Goal: Task Accomplishment & Management: Use online tool/utility

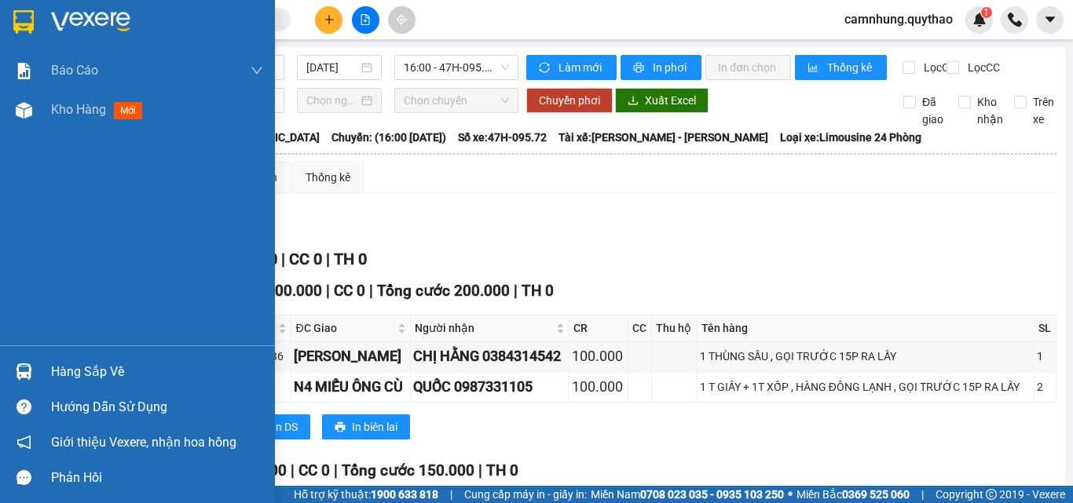
scroll to position [471, 0]
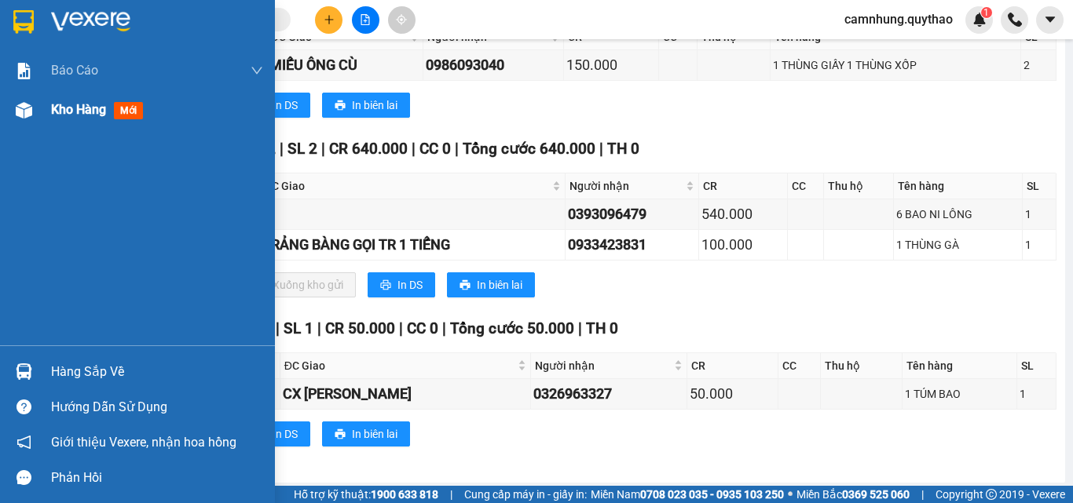
click at [78, 114] on span "Kho hàng" at bounding box center [78, 109] width 55 height 15
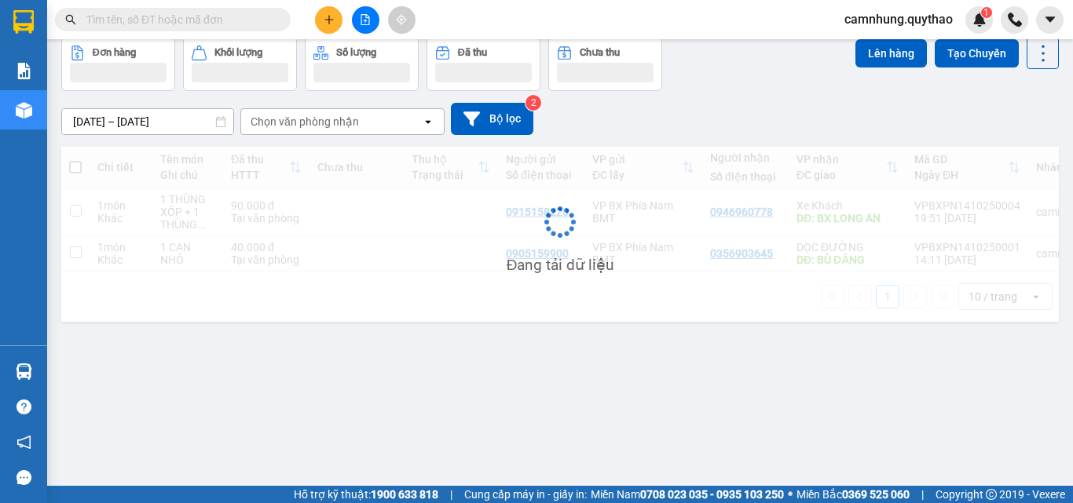
scroll to position [72, 0]
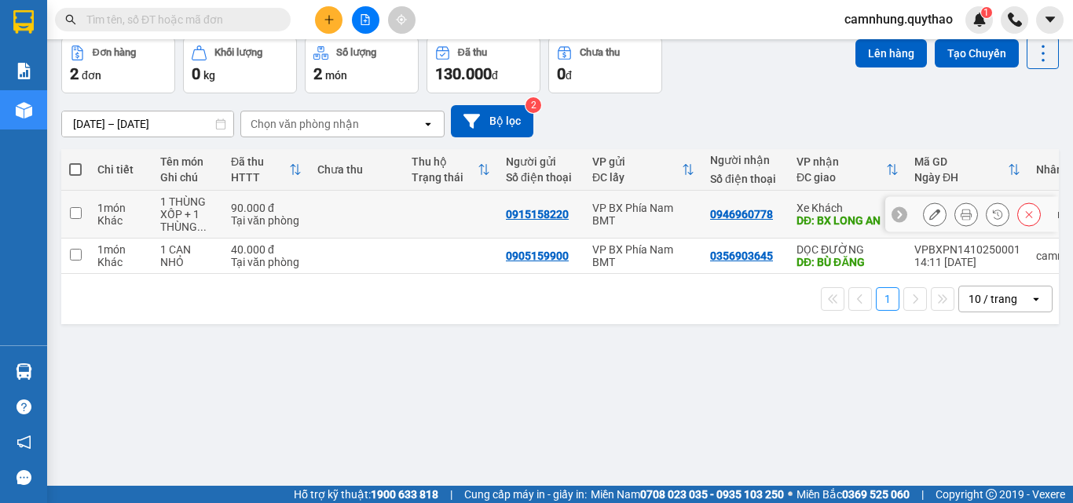
click at [324, 200] on td at bounding box center [356, 215] width 94 height 48
checkbox input "true"
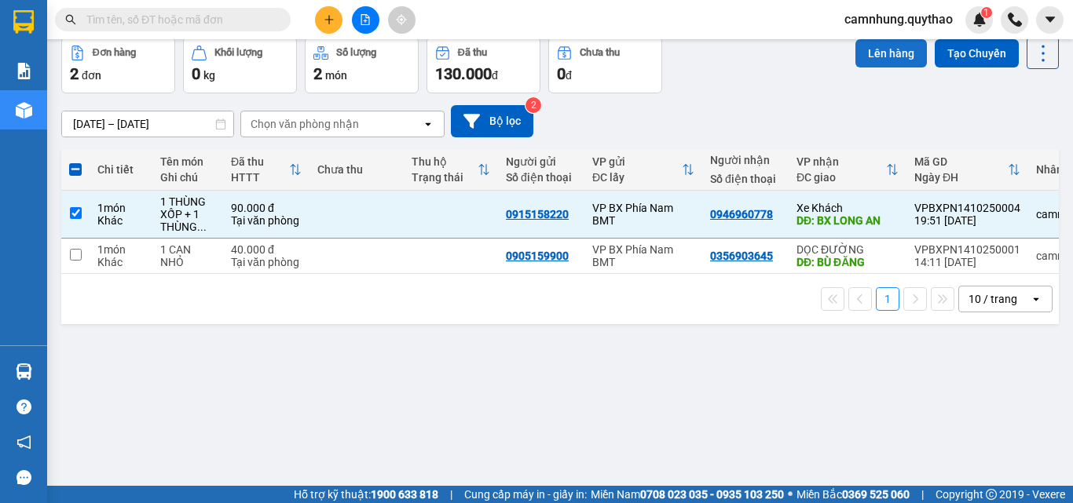
click at [883, 47] on button "Lên hàng" at bounding box center [890, 53] width 71 height 28
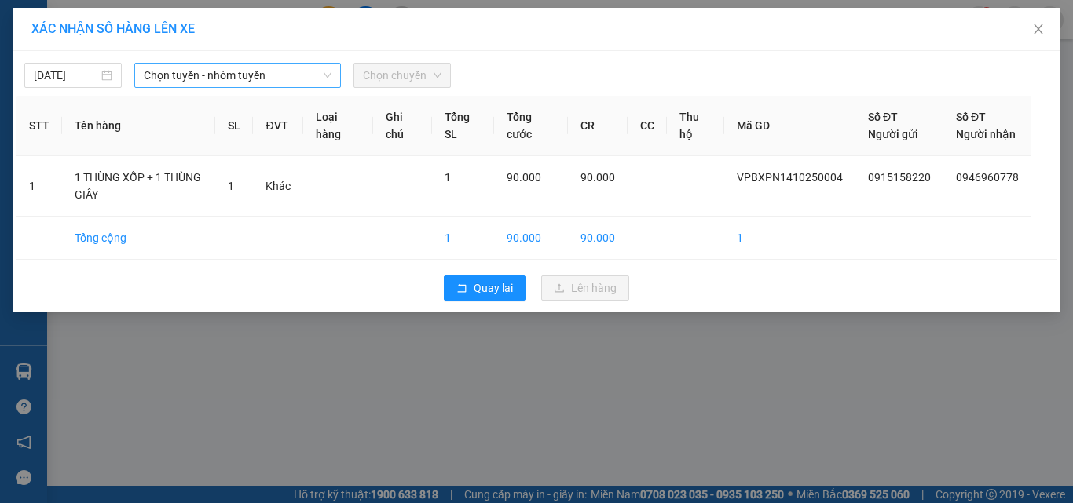
click at [198, 69] on span "Chọn tuyến - nhóm tuyến" at bounding box center [238, 76] width 188 height 24
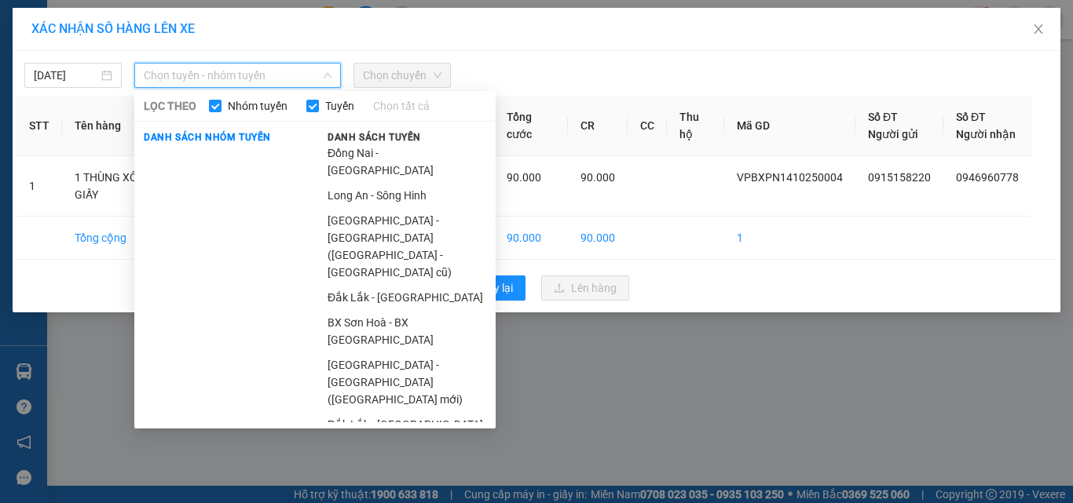
scroll to position [194, 0]
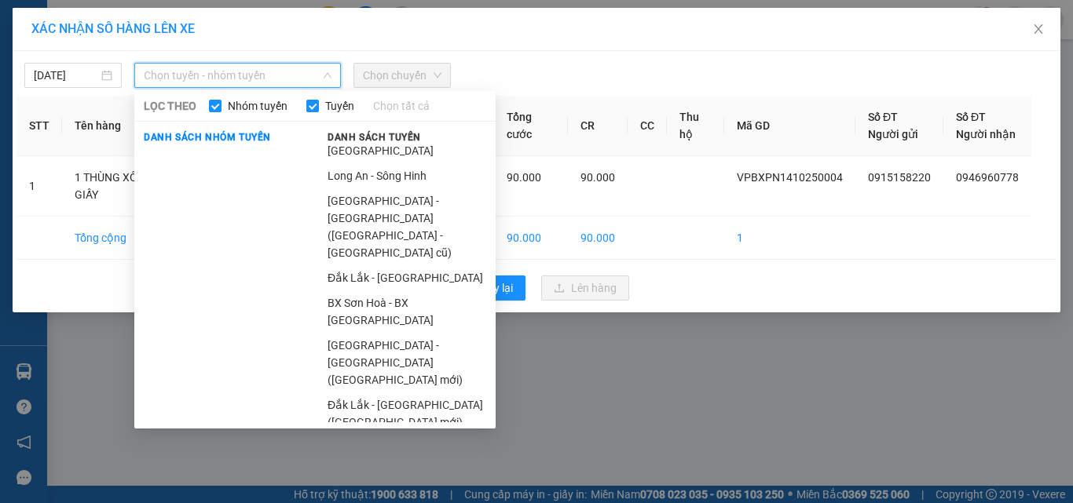
click at [376, 435] on li "Sông Hinh - Long An" at bounding box center [406, 447] width 177 height 25
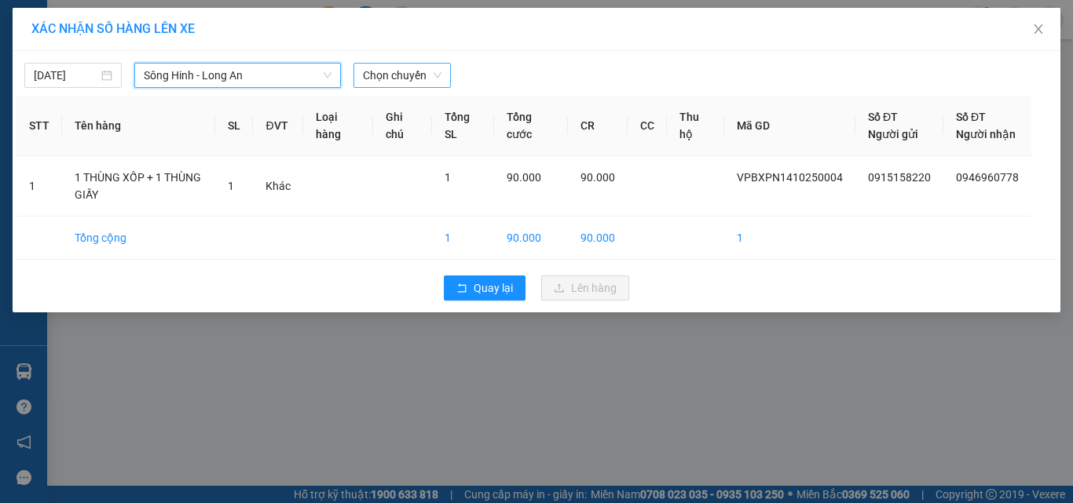
click at [386, 78] on span "Chọn chuyến" at bounding box center [402, 76] width 79 height 24
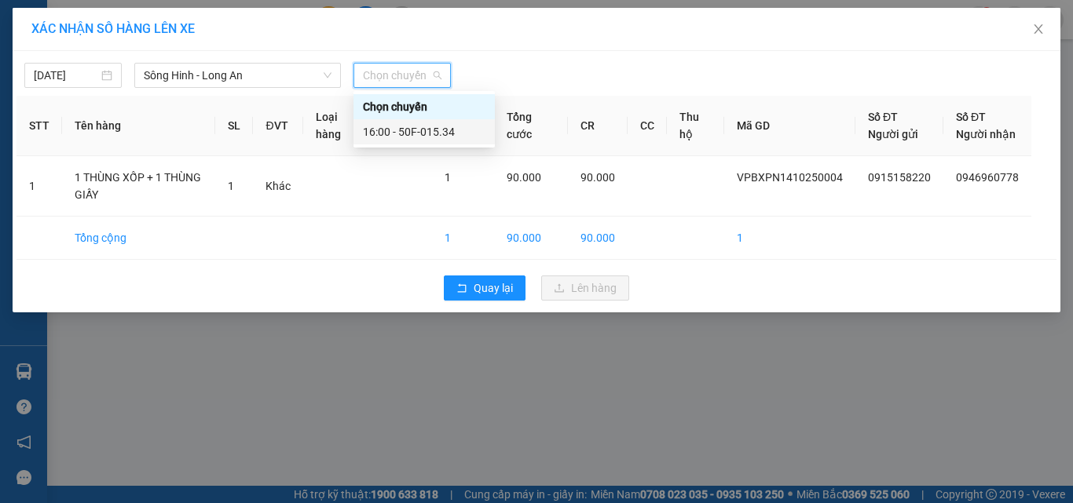
click at [441, 133] on div "16:00 - 50F-015.34" at bounding box center [424, 131] width 123 height 17
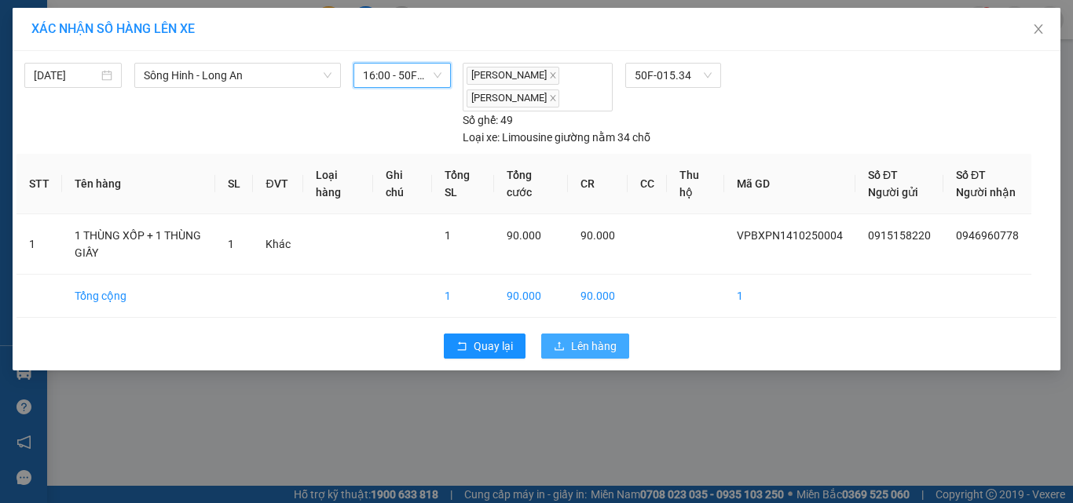
click at [572, 355] on span "Lên hàng" at bounding box center [594, 346] width 46 height 17
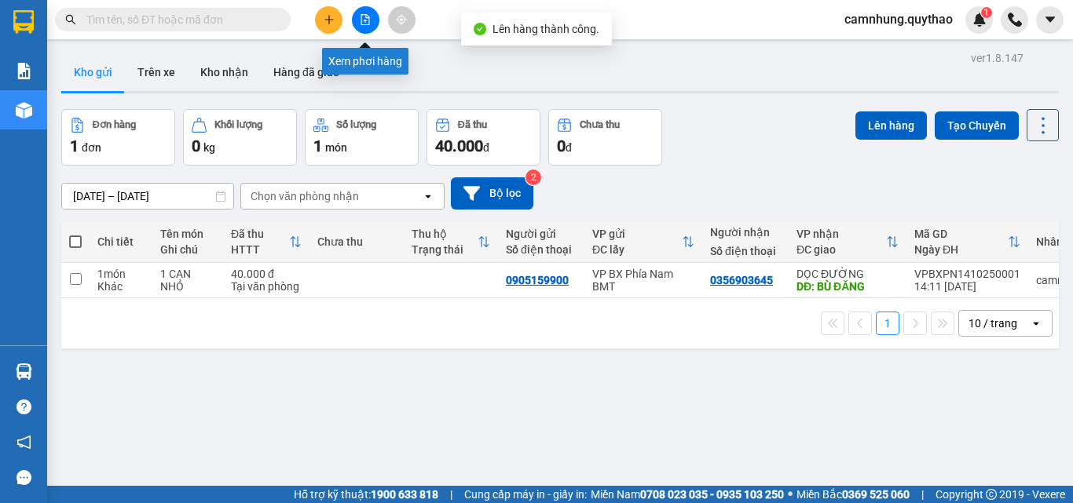
click at [364, 22] on icon "file-add" at bounding box center [365, 19] width 11 height 11
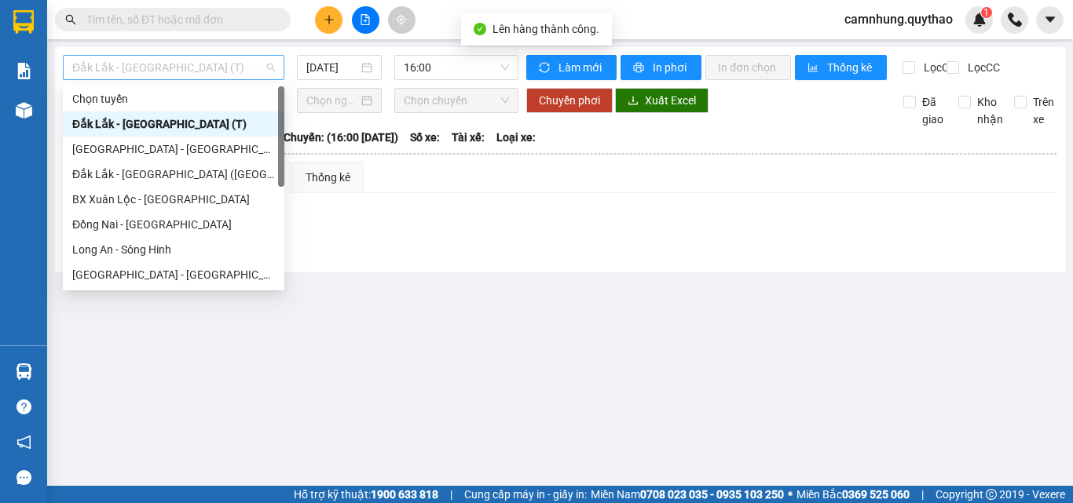
click at [196, 64] on span "Đắk Lắk - [GEOGRAPHIC_DATA] (T)" at bounding box center [173, 68] width 203 height 24
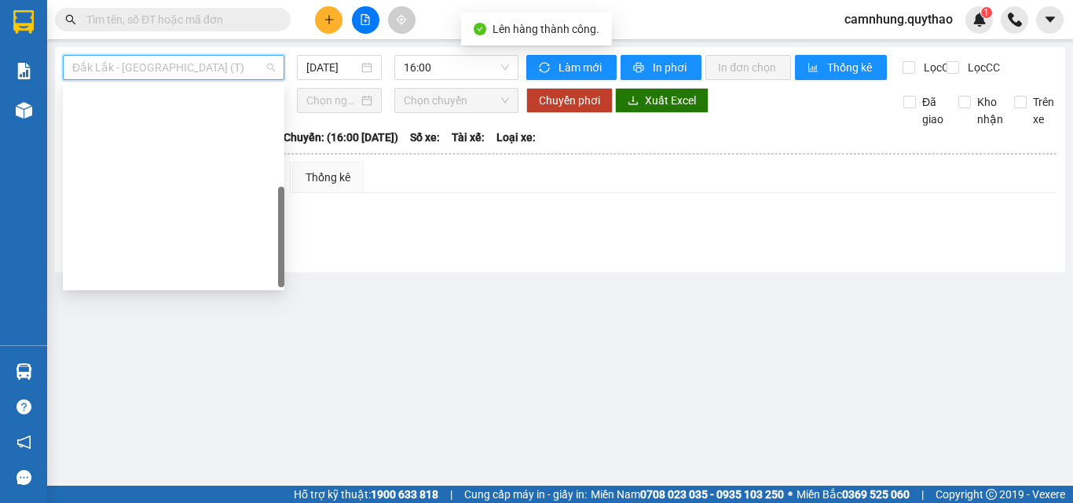
scroll to position [226, 0]
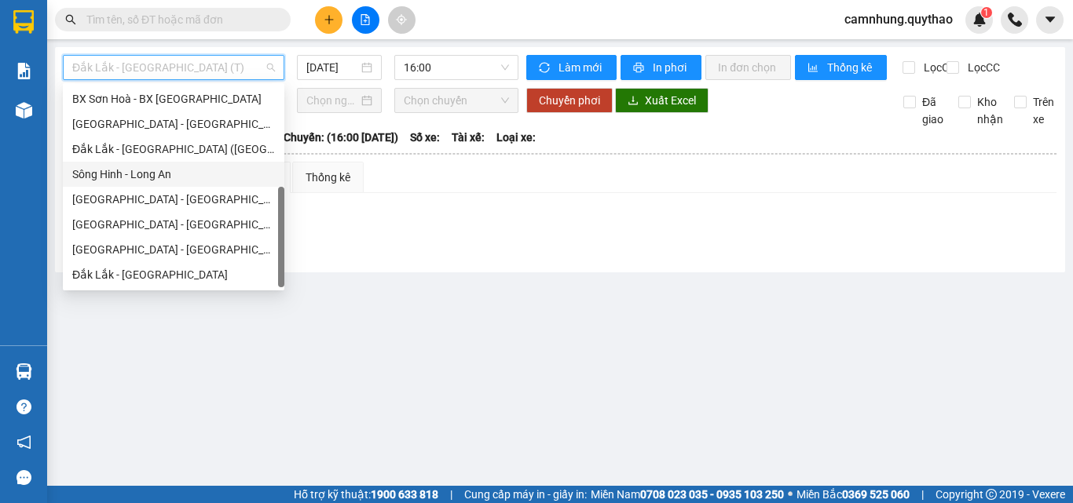
click at [162, 176] on div "Sông Hinh - Long An" at bounding box center [173, 174] width 203 height 17
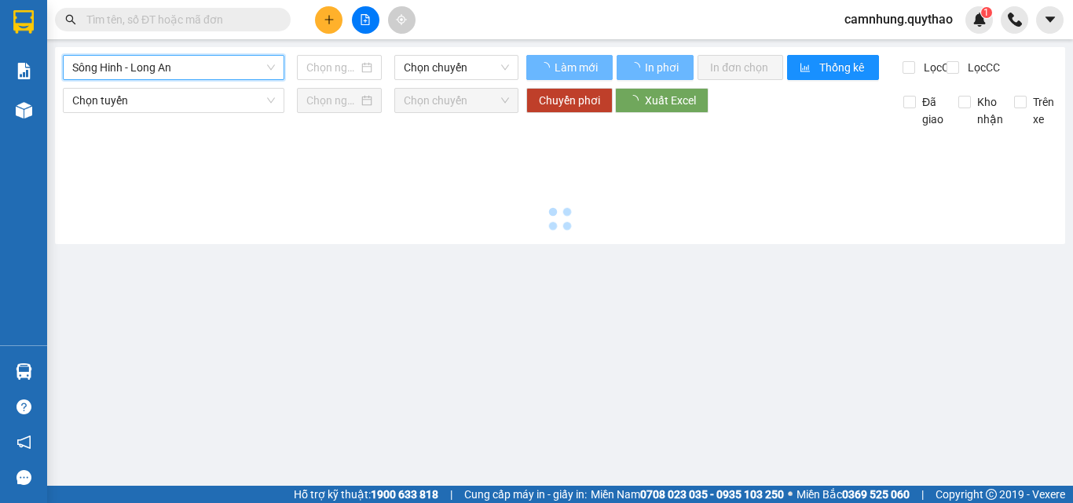
type input "[DATE]"
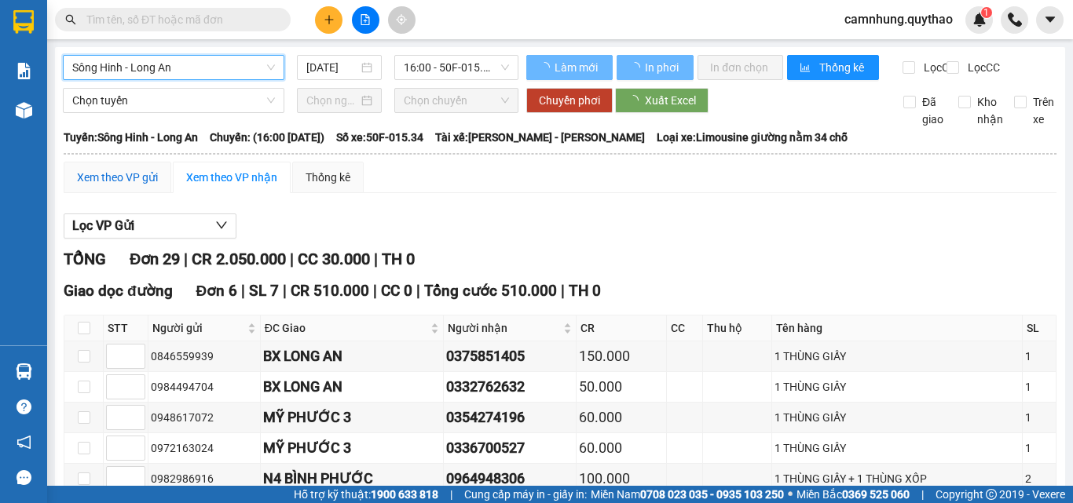
click at [133, 186] on div "Xem theo VP gửi" at bounding box center [117, 177] width 81 height 17
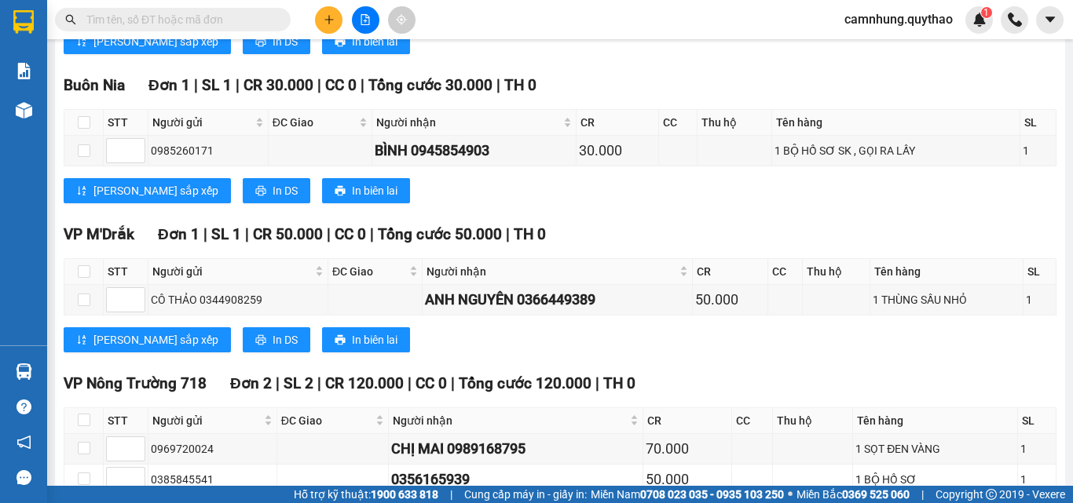
scroll to position [1430, 0]
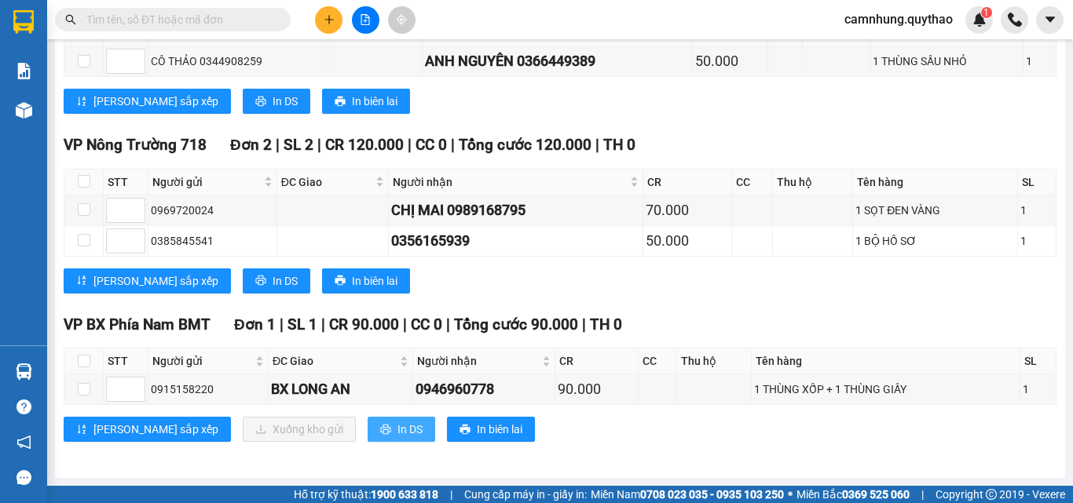
click at [397, 433] on span "In DS" at bounding box center [409, 429] width 25 height 17
click at [397, 431] on span "In DS" at bounding box center [409, 429] width 25 height 17
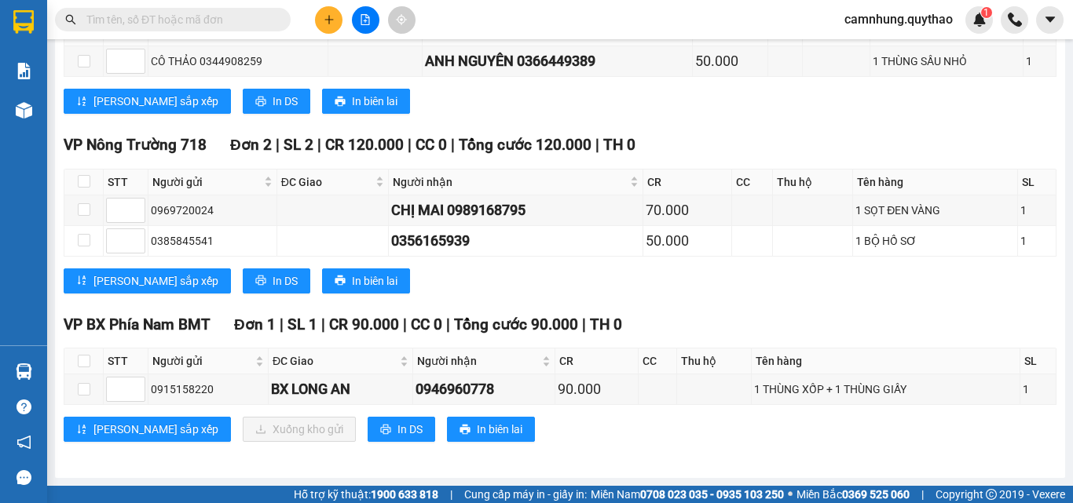
click at [319, 452] on div "VP BX Phía Nam BMT Đơn 1 | SL 1 | CR 90.000 | CC 0 | Tổng cước 90.000 | TH 0 ST…" at bounding box center [560, 383] width 993 height 141
click at [368, 422] on button "In DS" at bounding box center [402, 429] width 68 height 25
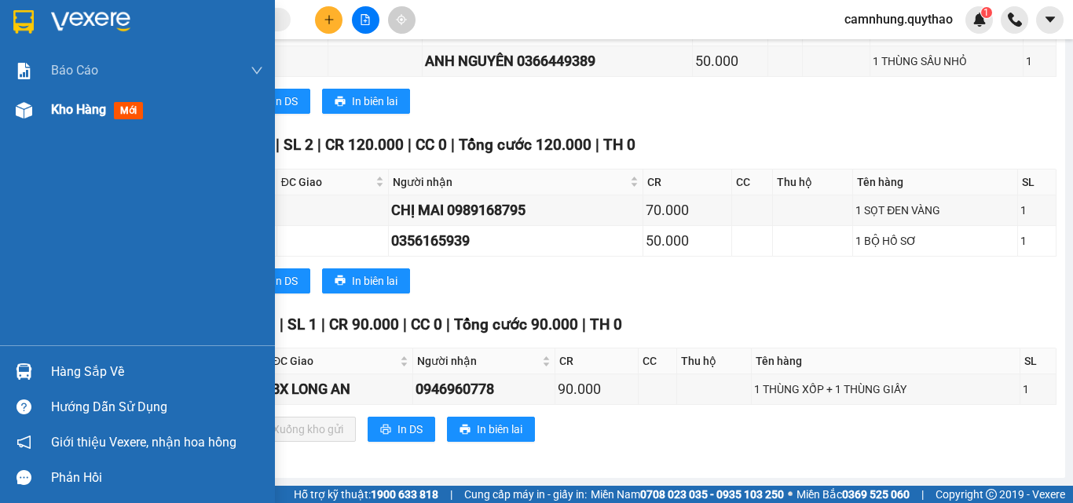
click at [81, 110] on span "Kho hàng" at bounding box center [78, 109] width 55 height 15
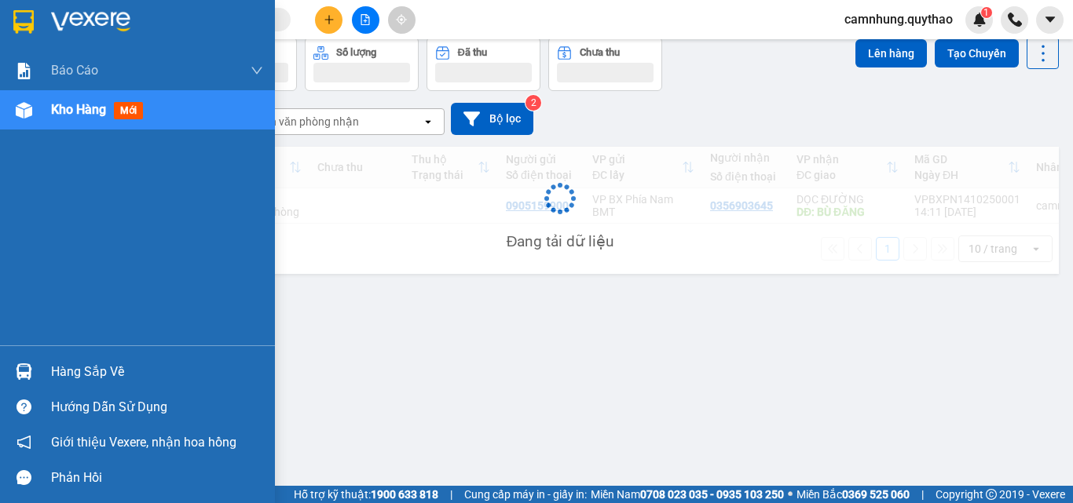
scroll to position [72, 0]
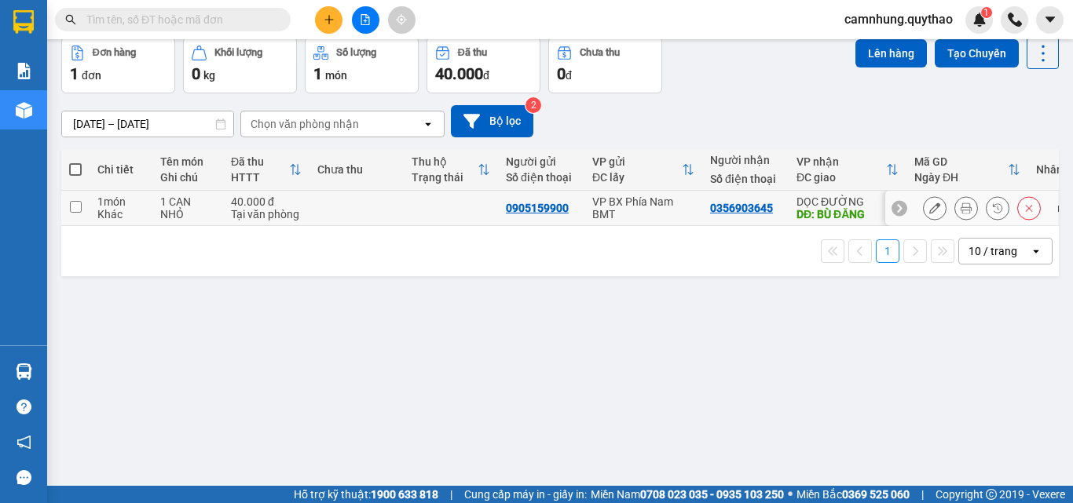
click at [283, 214] on div "Tại văn phòng" at bounding box center [266, 214] width 71 height 13
checkbox input "true"
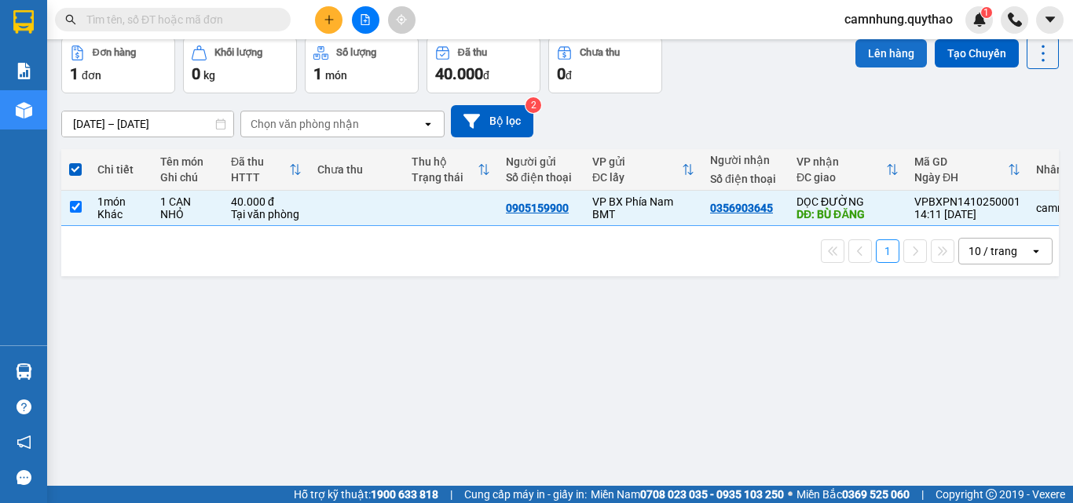
click at [894, 52] on button "Lên hàng" at bounding box center [890, 53] width 71 height 28
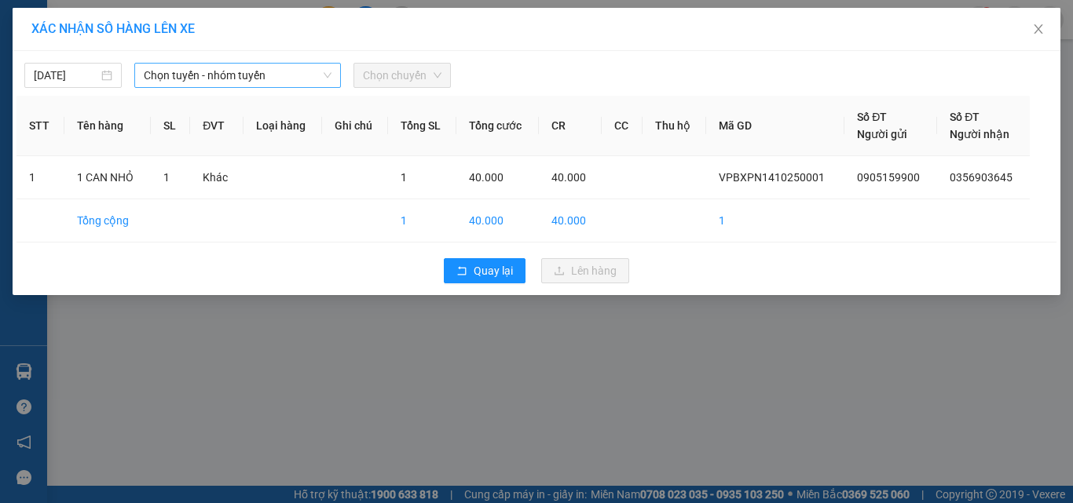
click at [203, 80] on span "Chọn tuyến - nhóm tuyến" at bounding box center [238, 76] width 188 height 24
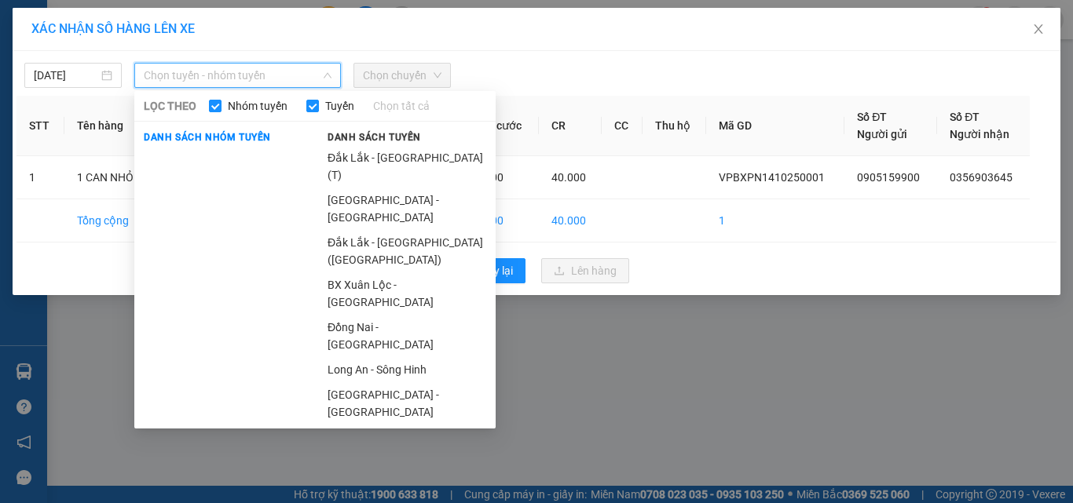
click at [379, 459] on li "Đắk Lắk - [GEOGRAPHIC_DATA]" at bounding box center [406, 471] width 177 height 25
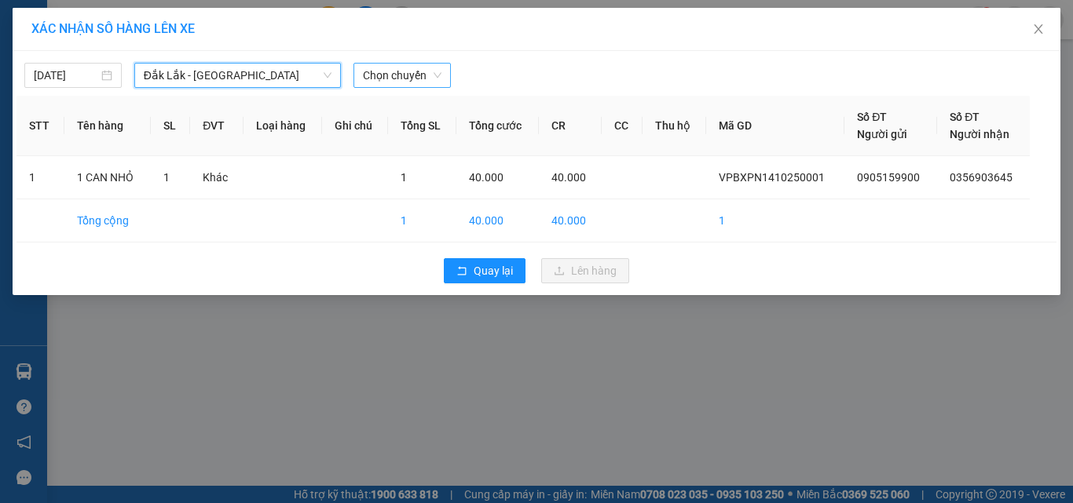
click at [391, 74] on span "Chọn chuyến" at bounding box center [402, 76] width 79 height 24
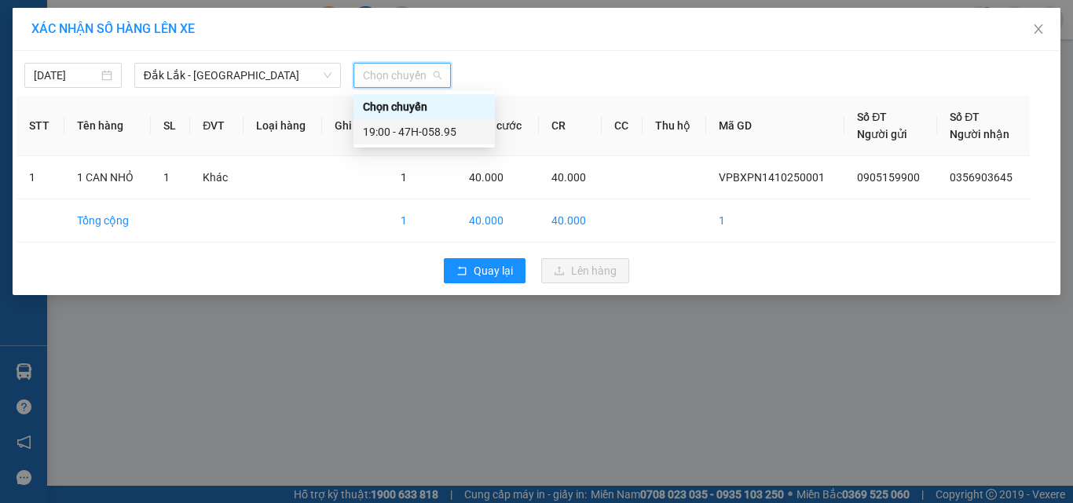
click at [430, 140] on div "19:00 - 47H-058.95" at bounding box center [424, 131] width 123 height 17
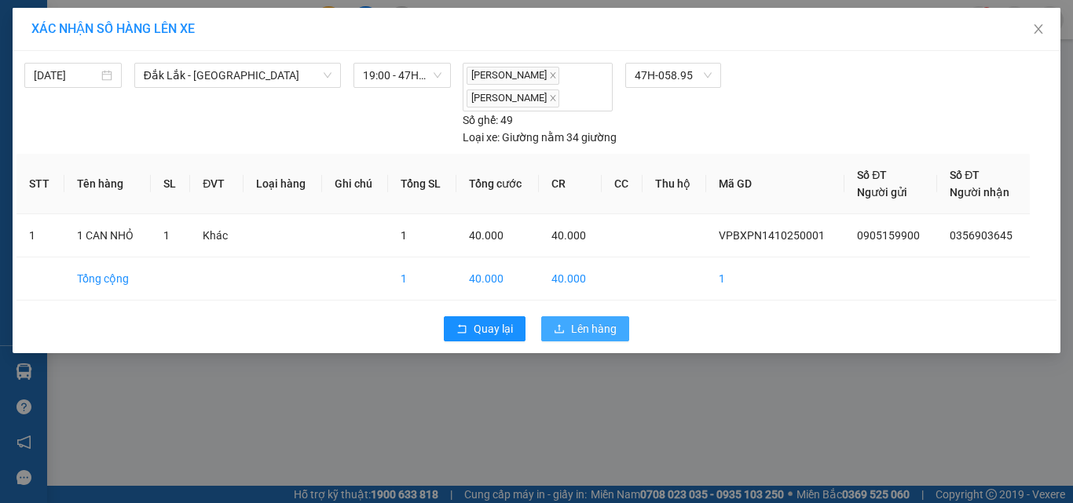
click at [555, 327] on icon "upload" at bounding box center [559, 329] width 11 height 11
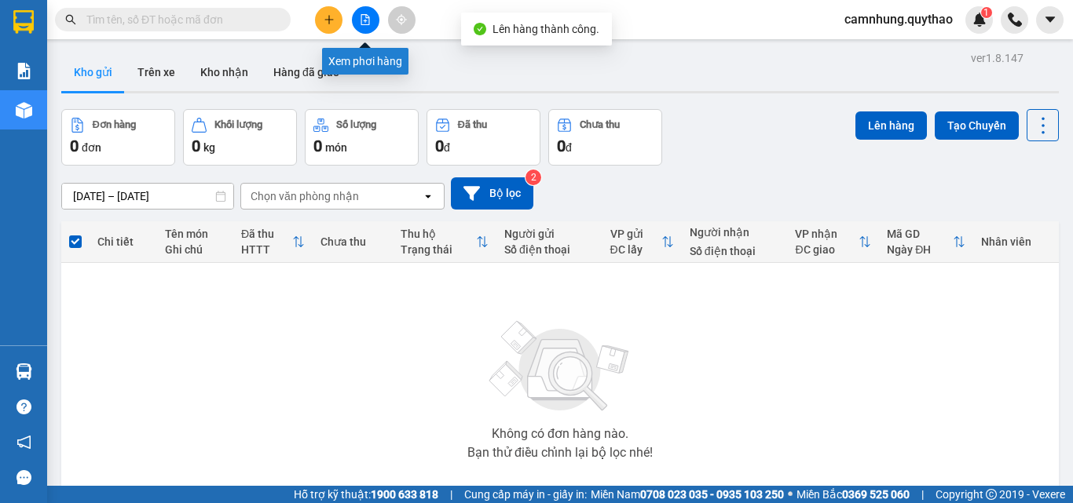
click at [366, 20] on icon "file-add" at bounding box center [365, 19] width 11 height 11
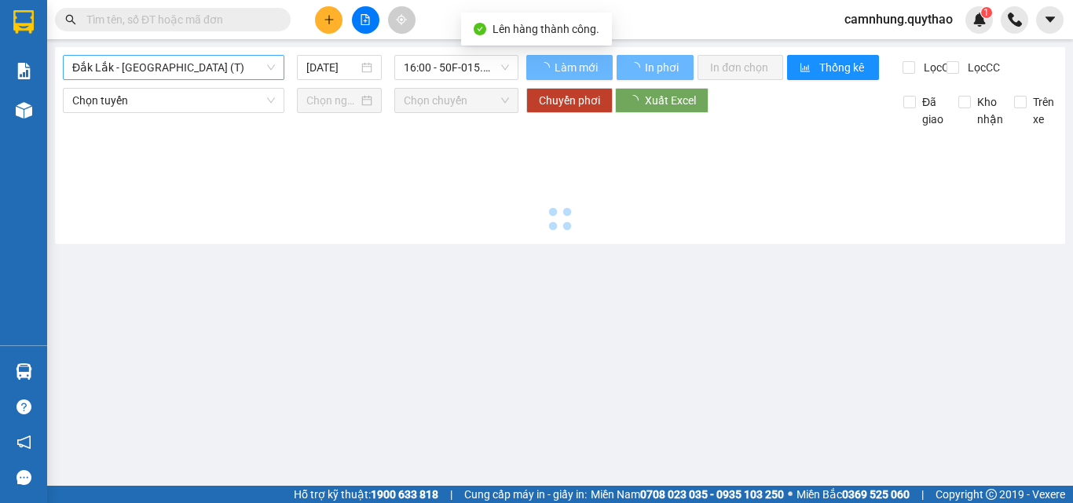
click at [157, 63] on span "Đắk Lắk - [GEOGRAPHIC_DATA] (T)" at bounding box center [173, 68] width 203 height 24
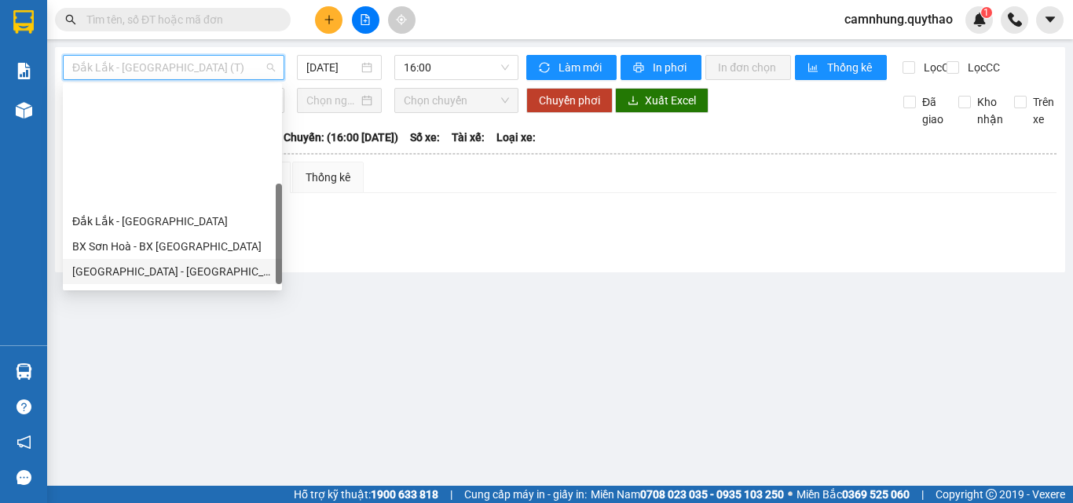
scroll to position [220, 0]
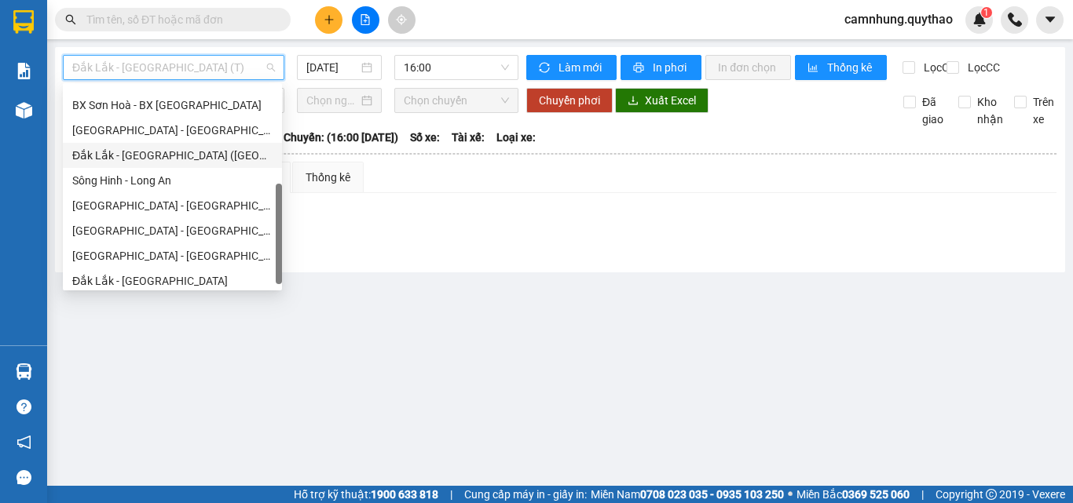
click at [152, 156] on div "Đắk Lắk - [GEOGRAPHIC_DATA] ([GEOGRAPHIC_DATA] mới)" at bounding box center [172, 155] width 200 height 17
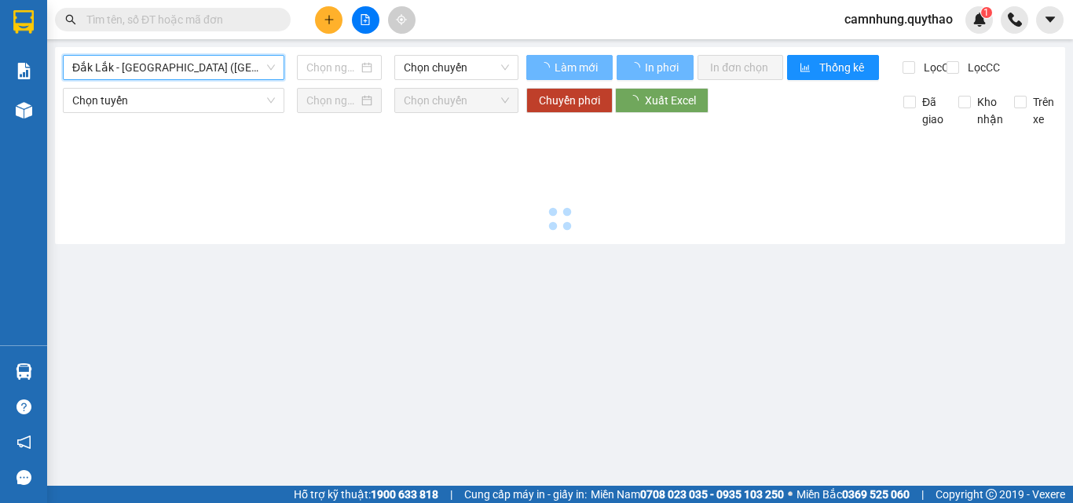
type input "[DATE]"
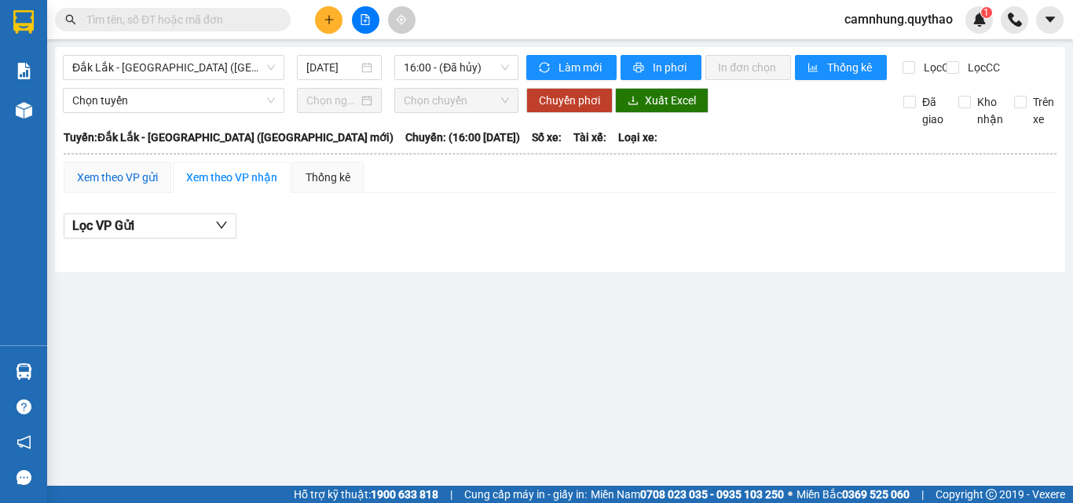
click at [117, 186] on div "Xem theo VP gửi" at bounding box center [117, 177] width 81 height 17
click at [427, 65] on span "16:00 - (Đã hủy)" at bounding box center [456, 68] width 105 height 24
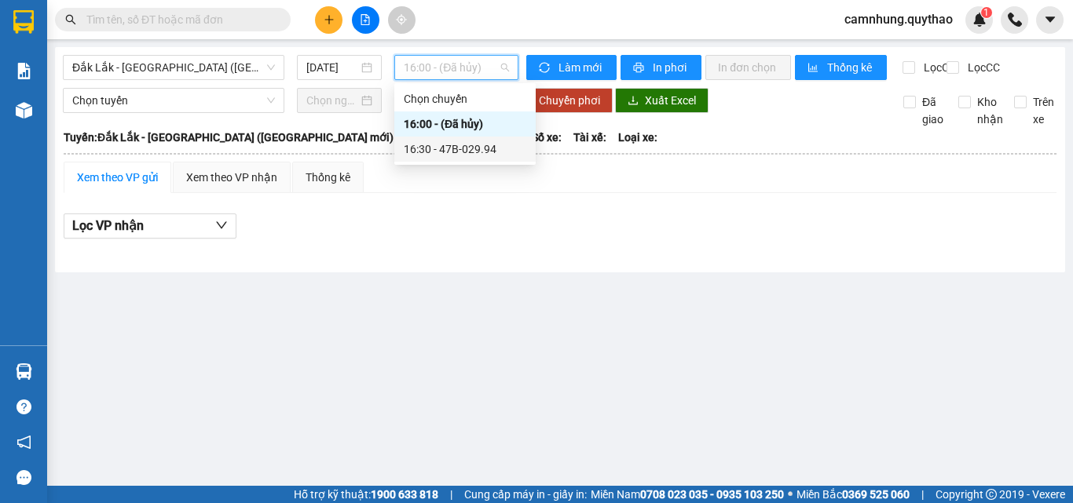
click at [458, 149] on div "16:30 - 47B-029.94" at bounding box center [465, 149] width 123 height 17
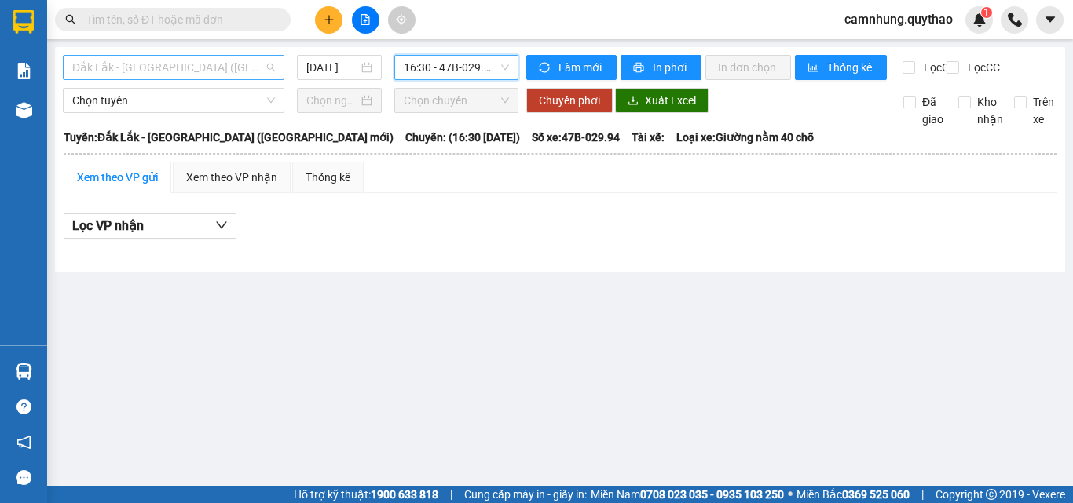
click at [164, 65] on span "Đắk Lắk - [GEOGRAPHIC_DATA] ([GEOGRAPHIC_DATA] mới)" at bounding box center [173, 68] width 203 height 24
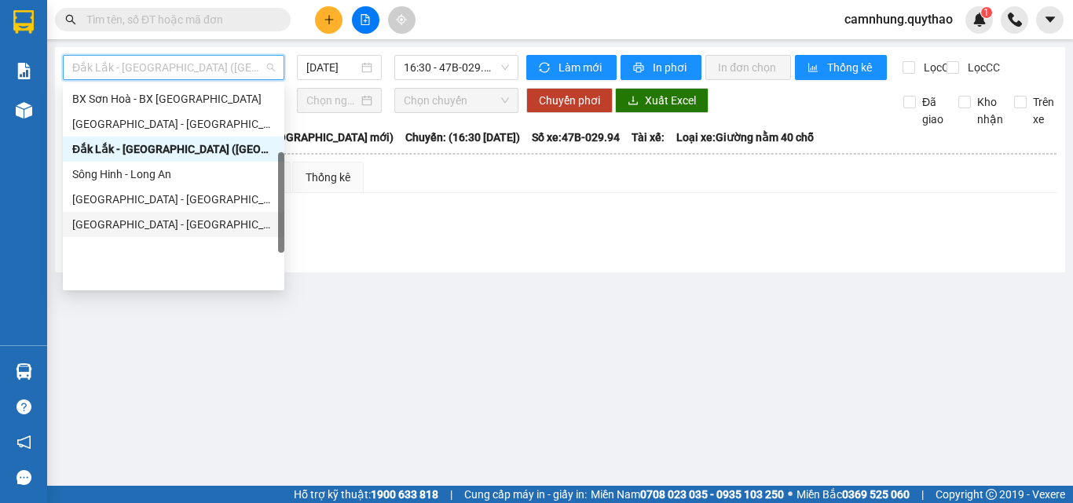
scroll to position [148, 0]
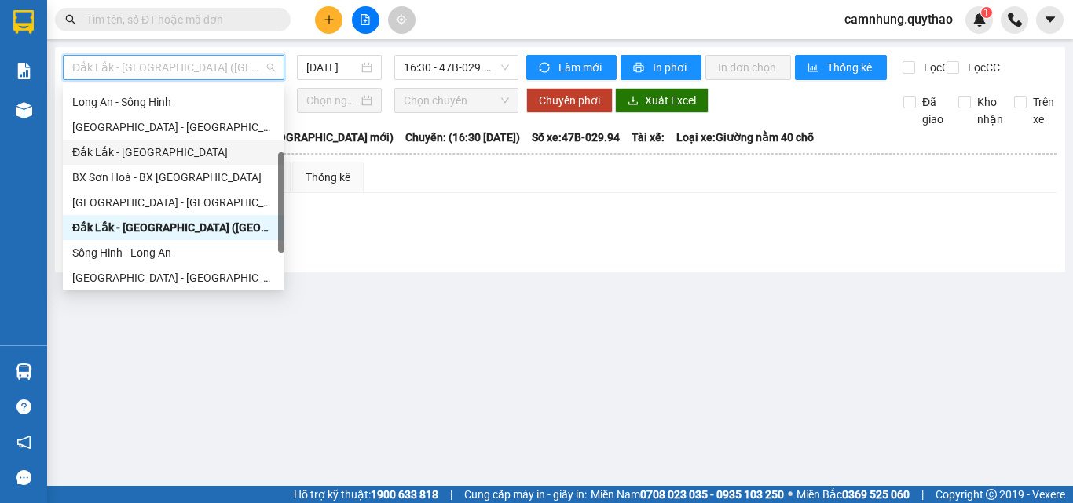
click at [119, 153] on div "Đắk Lắk - [GEOGRAPHIC_DATA]" at bounding box center [173, 152] width 203 height 17
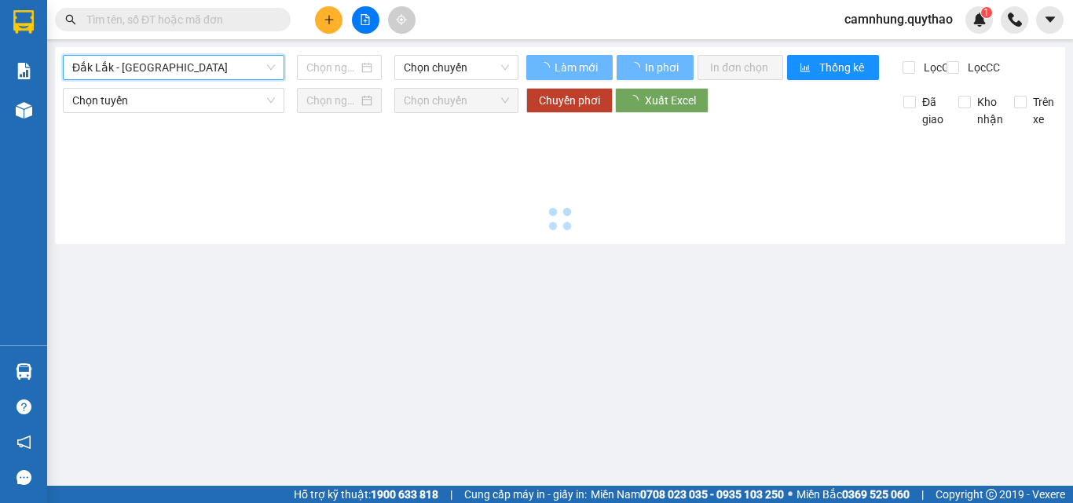
type input "[DATE]"
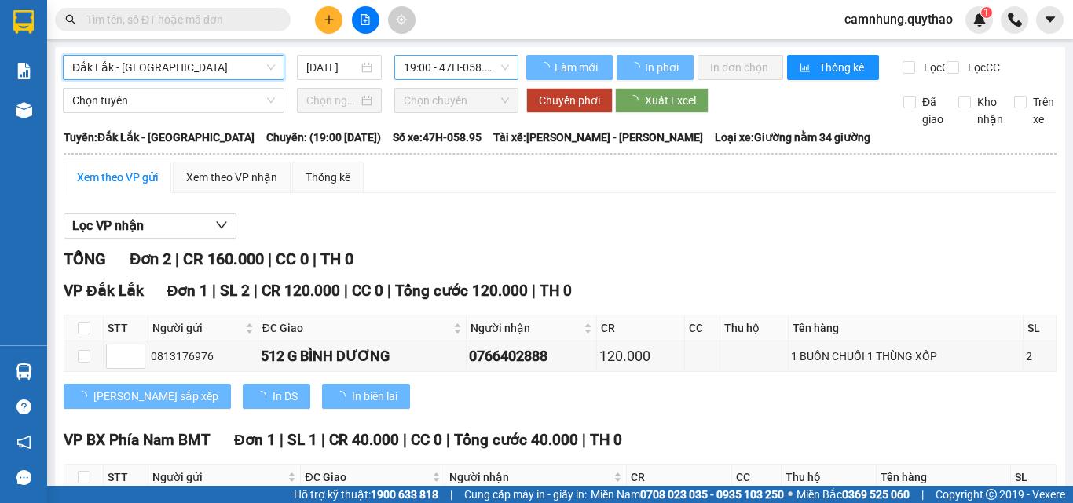
click at [437, 68] on span "19:00 - 47H-058.95" at bounding box center [456, 68] width 105 height 24
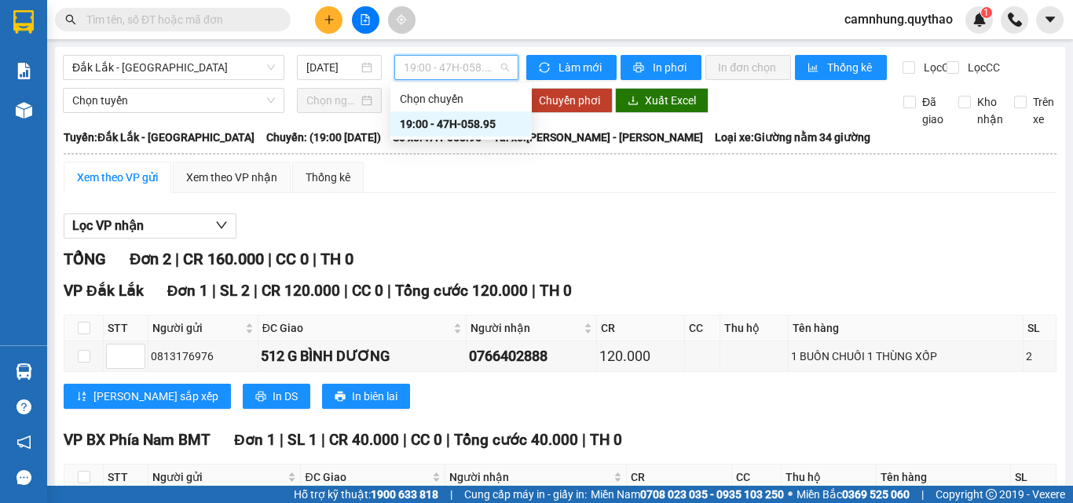
click at [459, 123] on div "19:00 - 47H-058.95" at bounding box center [461, 123] width 123 height 17
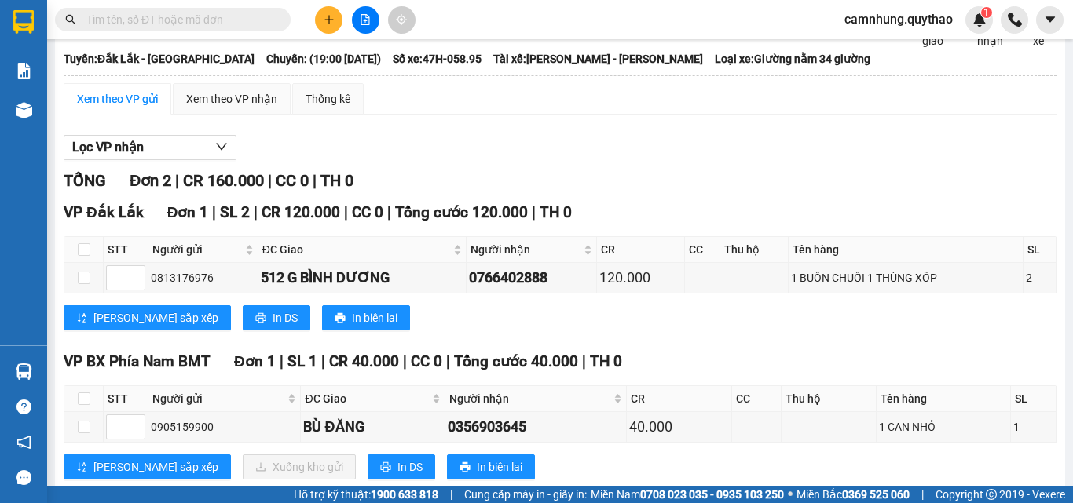
scroll to position [130, 0]
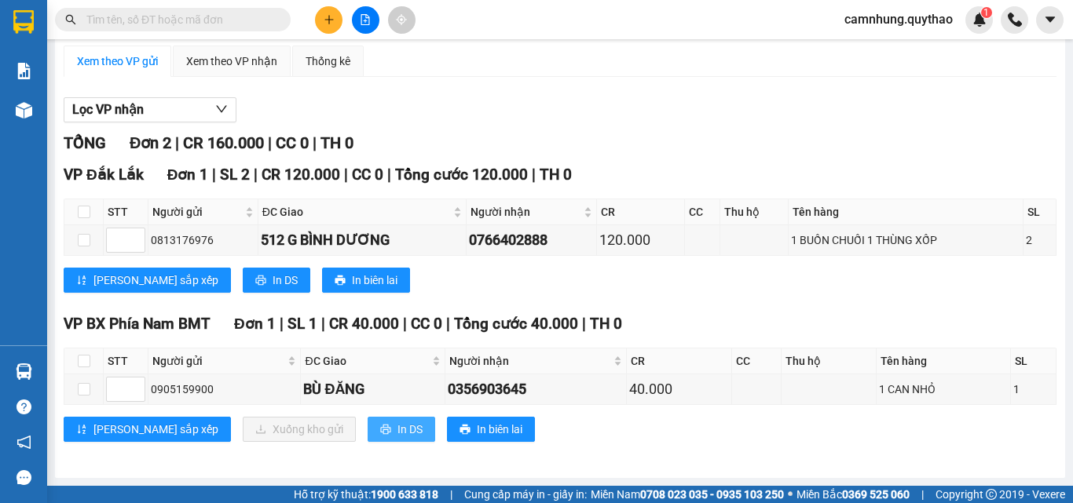
click at [397, 435] on span "In DS" at bounding box center [409, 429] width 25 height 17
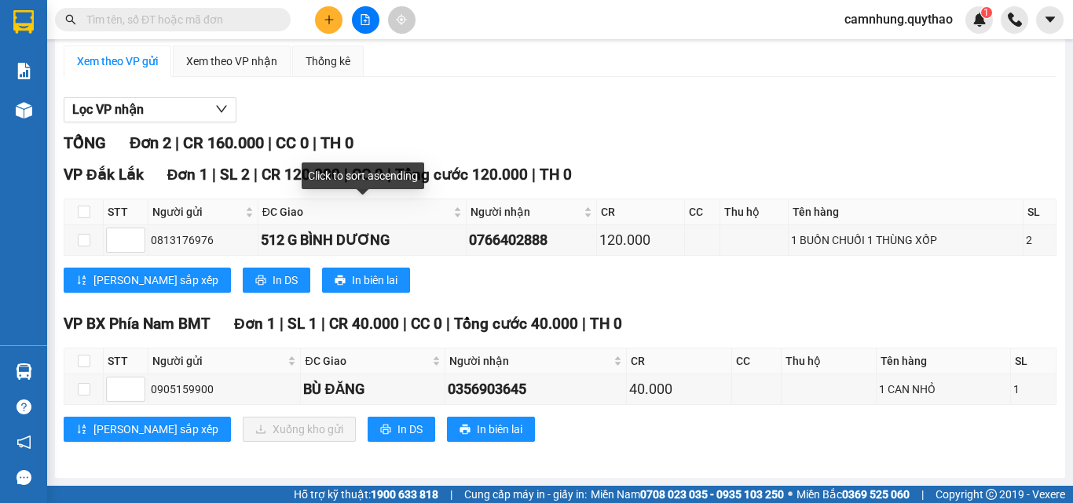
click at [468, 288] on div "[PERSON_NAME] sắp xếp In DS In biên lai" at bounding box center [560, 280] width 993 height 25
click at [85, 386] on input "checkbox" at bounding box center [84, 389] width 13 height 13
checkbox input "true"
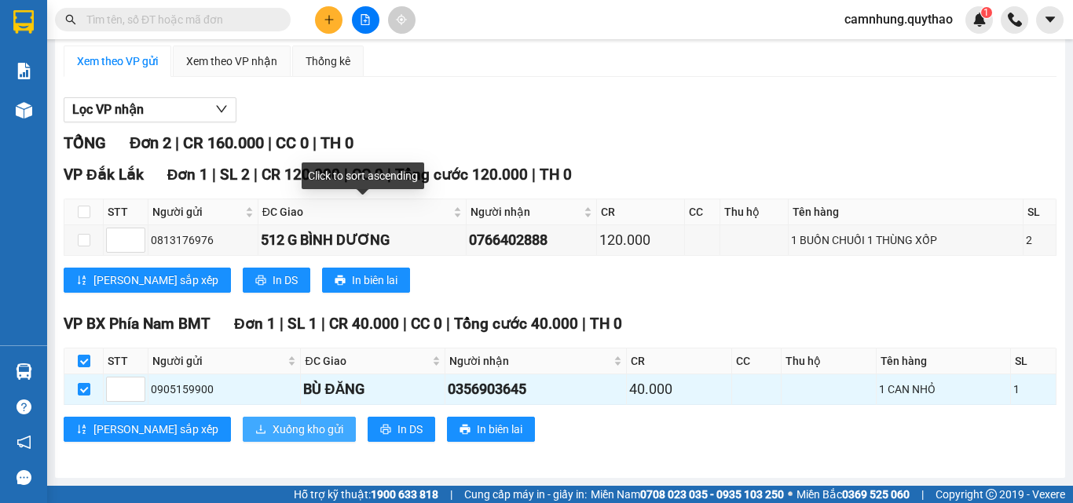
click at [273, 434] on span "Xuống kho gửi" at bounding box center [308, 429] width 71 height 17
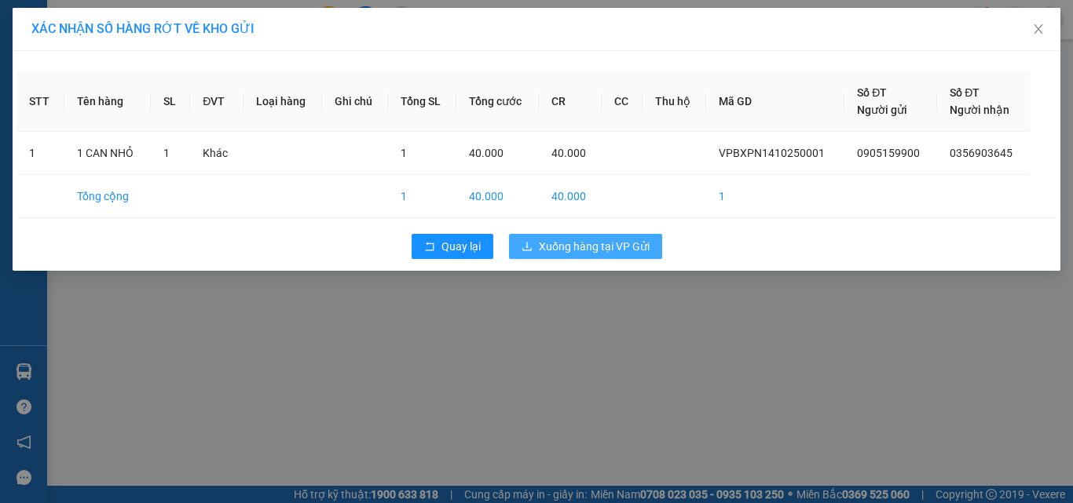
click at [562, 235] on button "Xuống hàng tại VP Gửi" at bounding box center [585, 246] width 153 height 25
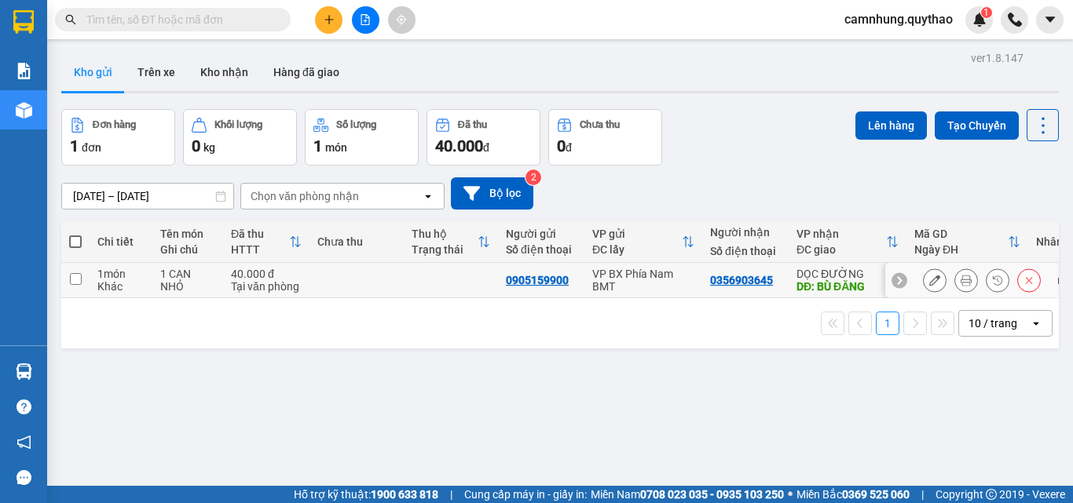
click at [124, 285] on div "Khác" at bounding box center [120, 286] width 47 height 13
checkbox input "true"
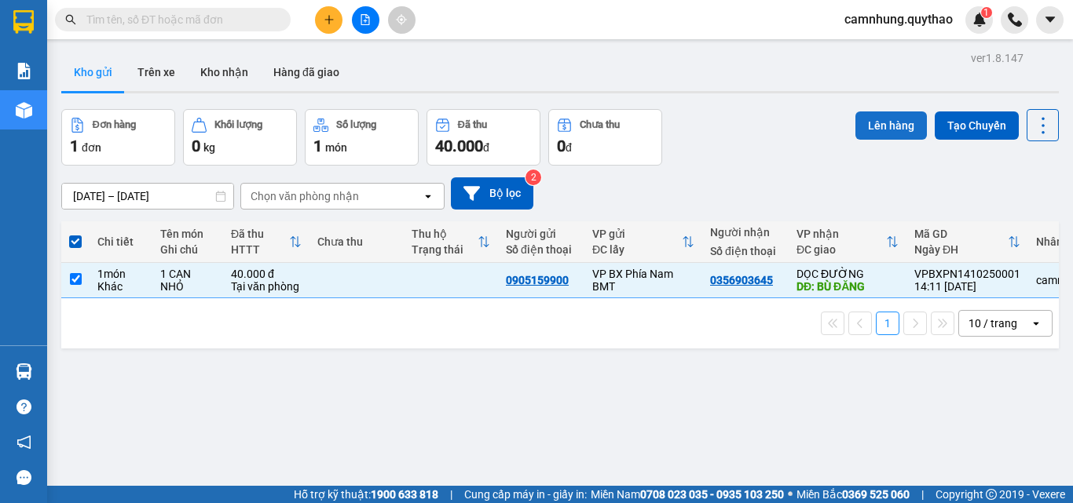
click at [883, 127] on button "Lên hàng" at bounding box center [890, 126] width 71 height 28
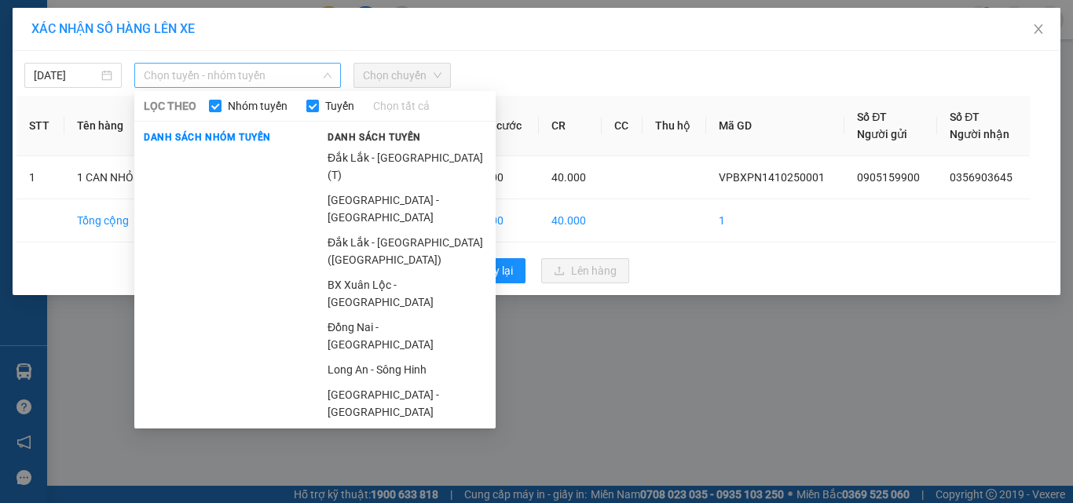
click at [249, 84] on span "Chọn tuyến - nhóm tuyến" at bounding box center [238, 76] width 188 height 24
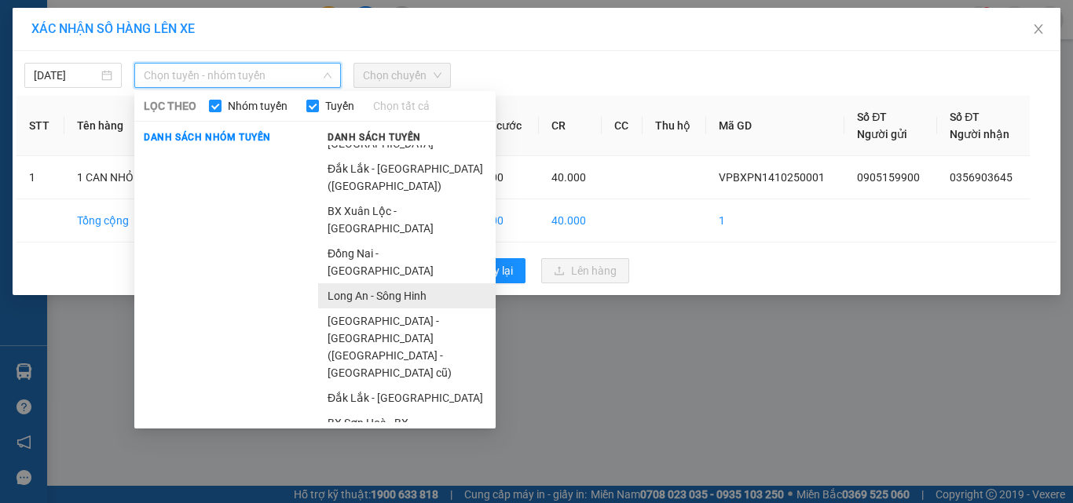
scroll to position [194, 0]
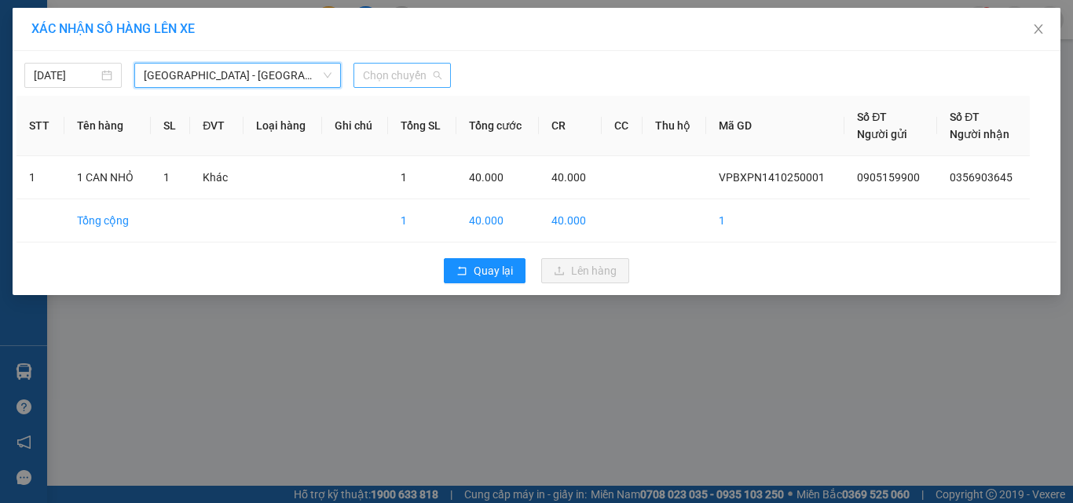
click at [397, 68] on span "Chọn chuyến" at bounding box center [402, 76] width 79 height 24
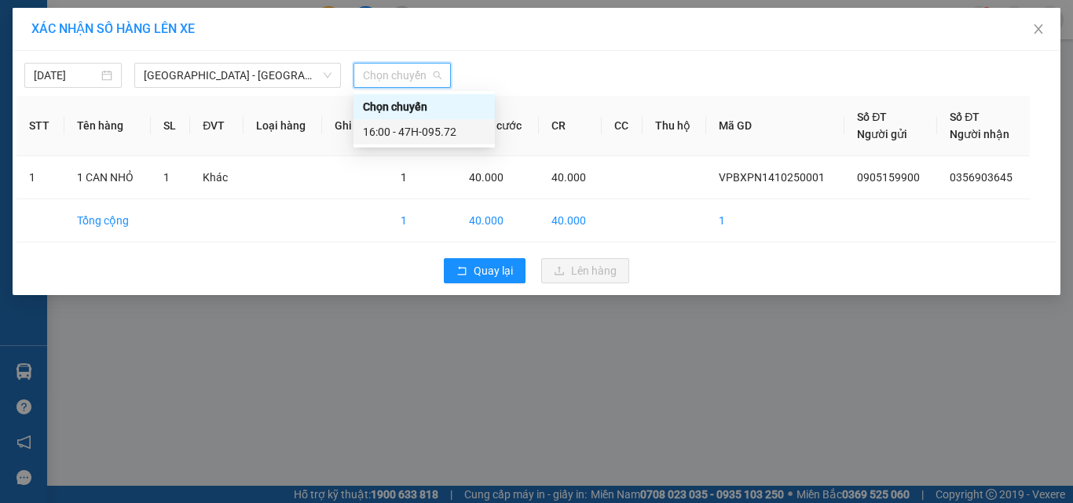
click at [426, 126] on div "16:00 - 47H-095.72" at bounding box center [424, 131] width 123 height 17
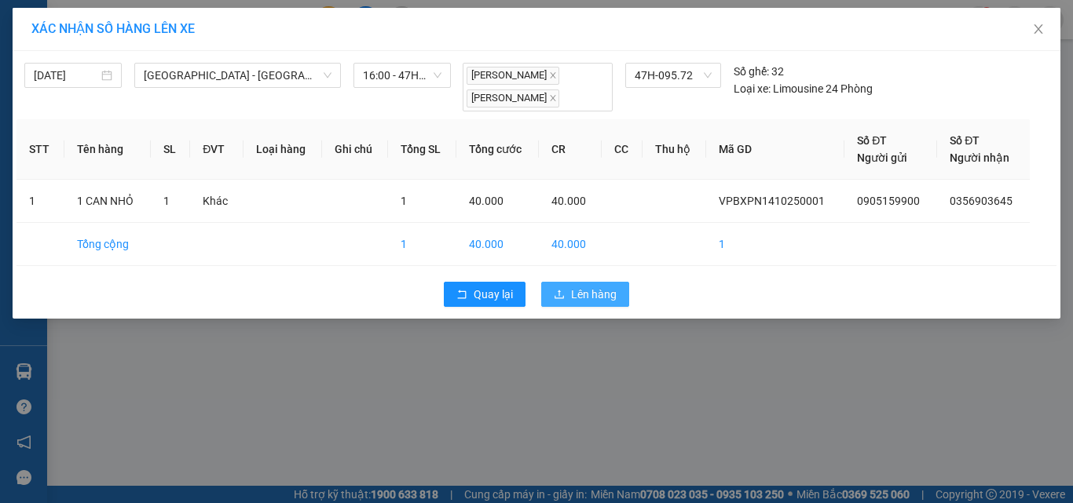
click at [581, 289] on span "Lên hàng" at bounding box center [594, 294] width 46 height 17
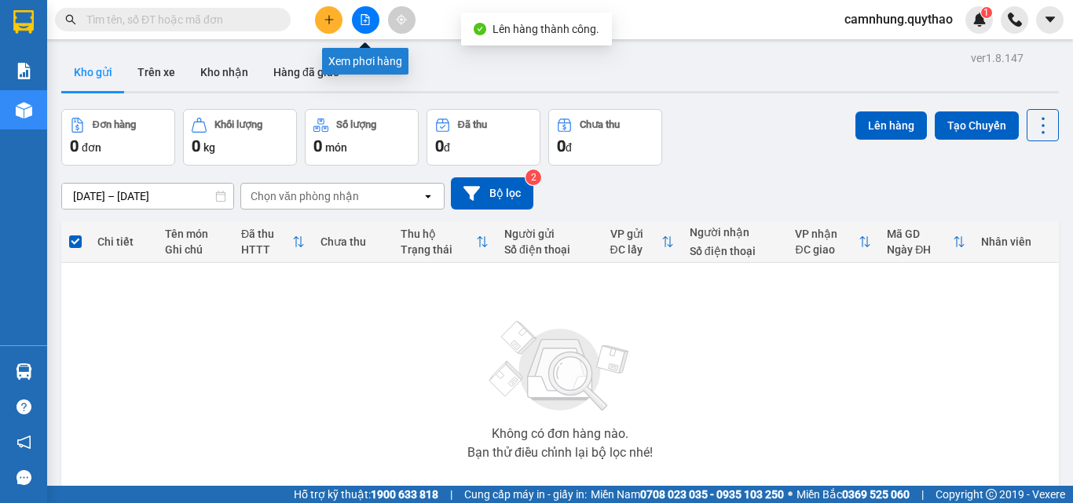
click at [371, 24] on button at bounding box center [365, 19] width 27 height 27
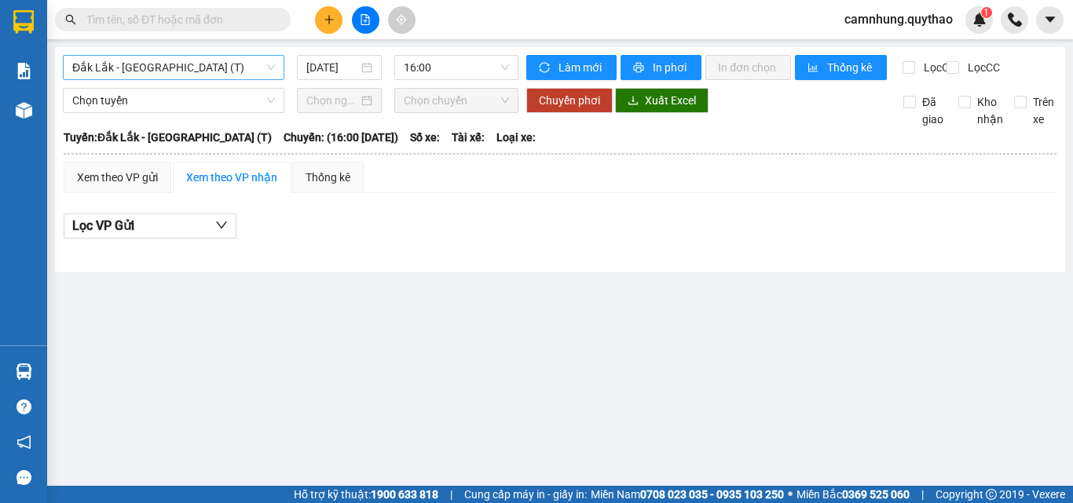
click at [186, 68] on span "Đắk Lắk - [GEOGRAPHIC_DATA] (T)" at bounding box center [173, 68] width 203 height 24
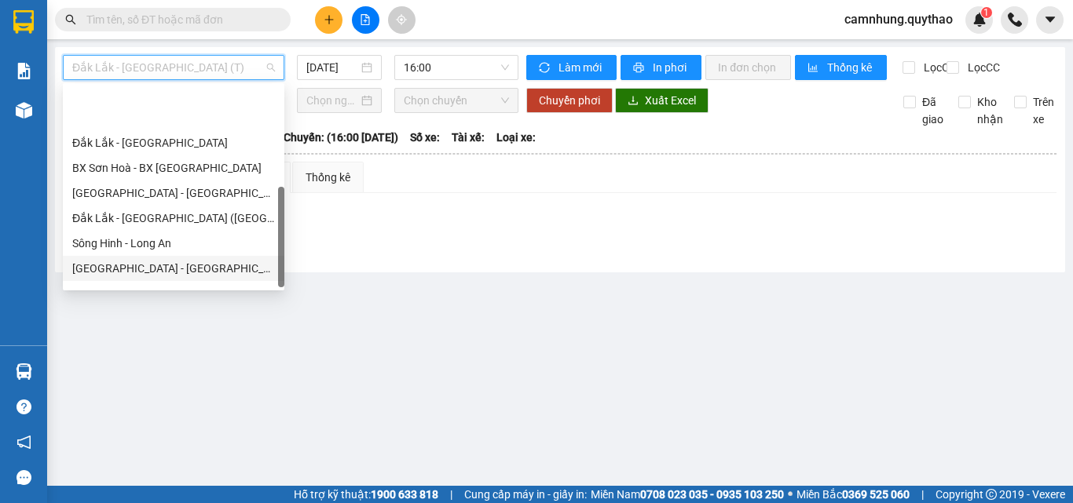
scroll to position [226, 0]
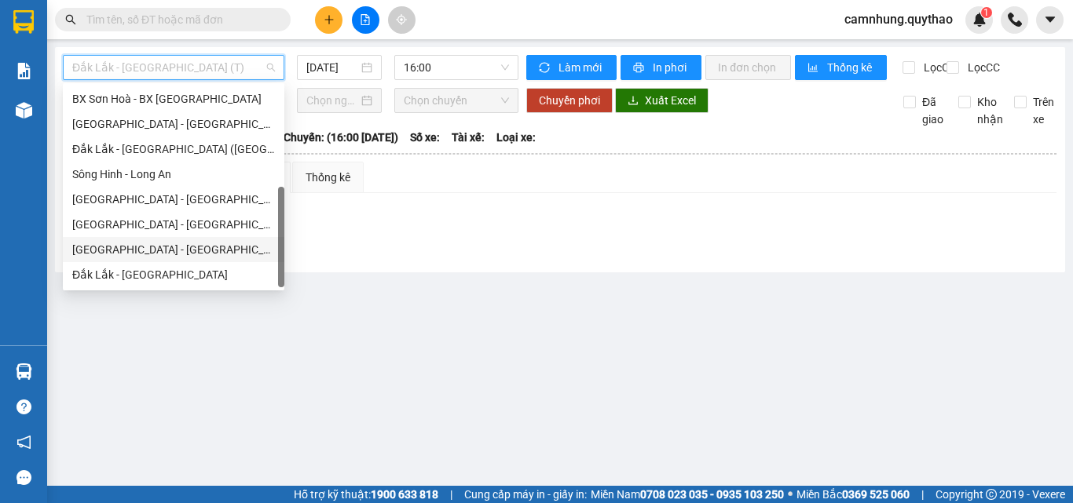
click at [142, 251] on div "[GEOGRAPHIC_DATA] - [GEOGRAPHIC_DATA]" at bounding box center [173, 249] width 203 height 17
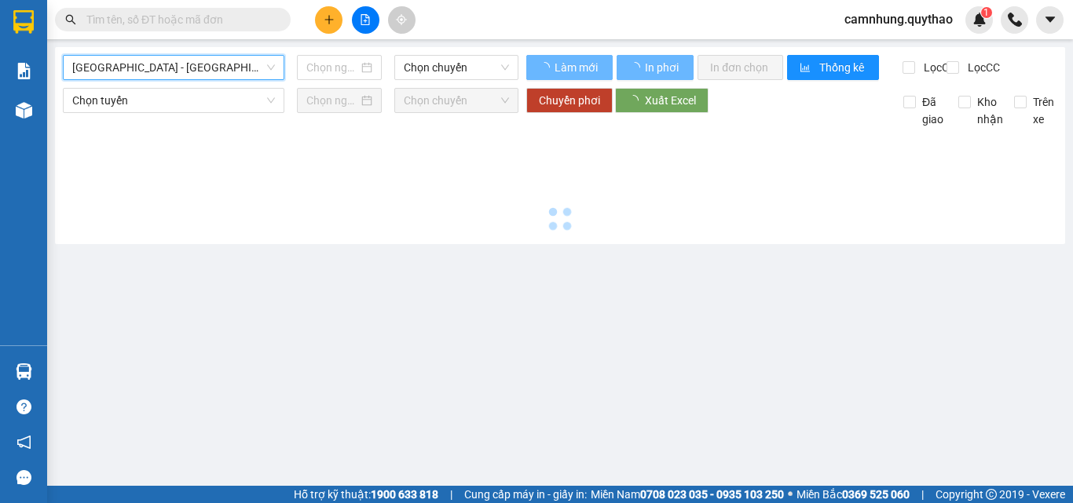
type input "[DATE]"
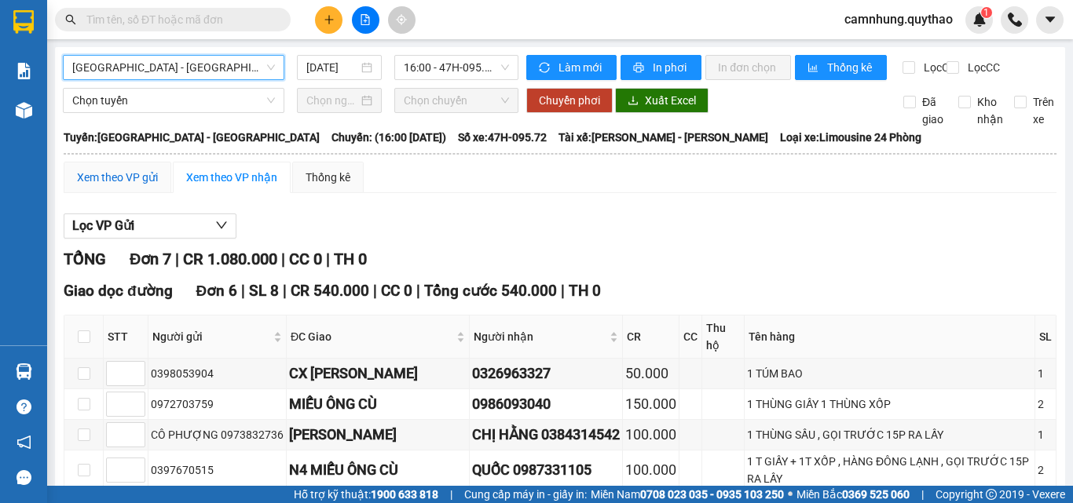
click at [122, 186] on div "Xem theo VP gửi" at bounding box center [117, 177] width 81 height 17
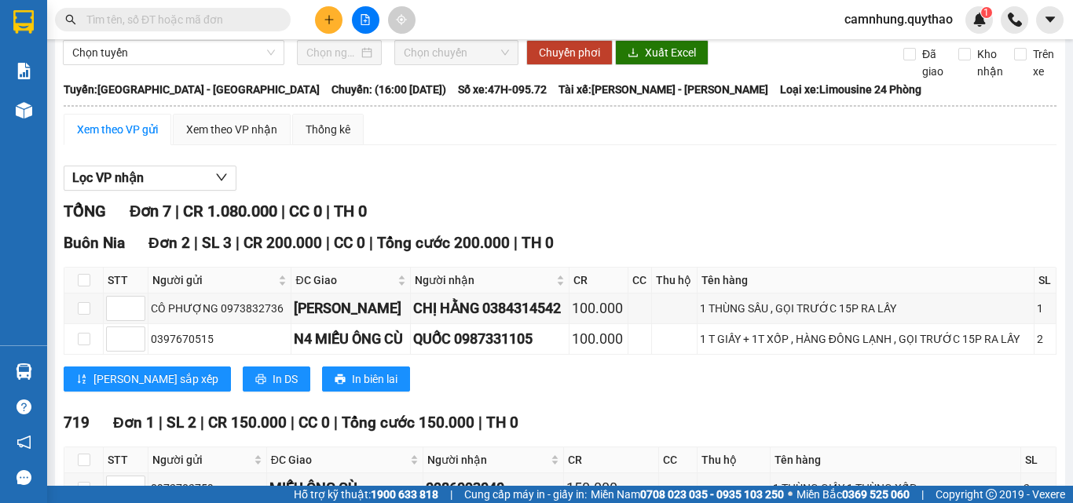
scroll to position [471, 0]
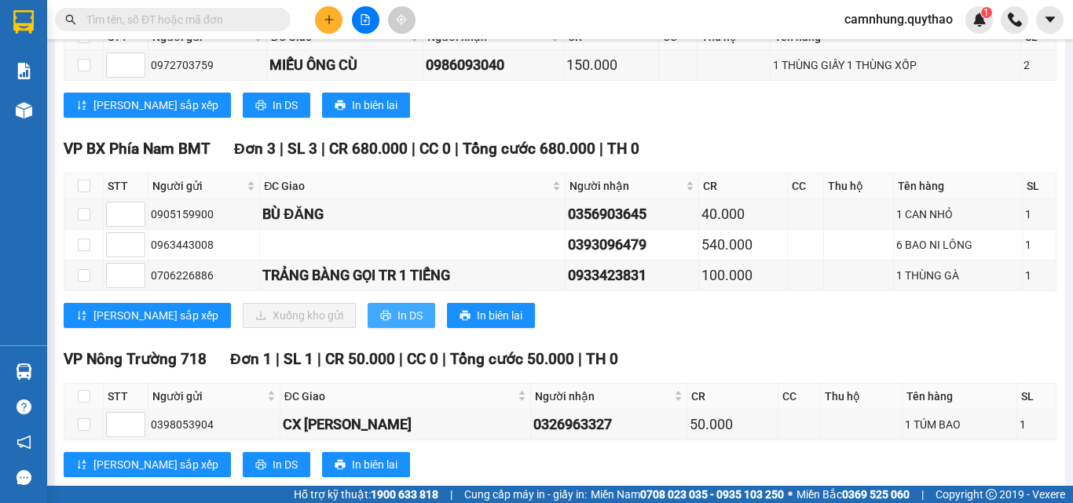
click at [380, 320] on icon "printer" at bounding box center [385, 315] width 10 height 10
click at [243, 223] on div "0905159900" at bounding box center [204, 214] width 106 height 17
click at [82, 221] on input "checkbox" at bounding box center [84, 214] width 13 height 13
checkbox input "true"
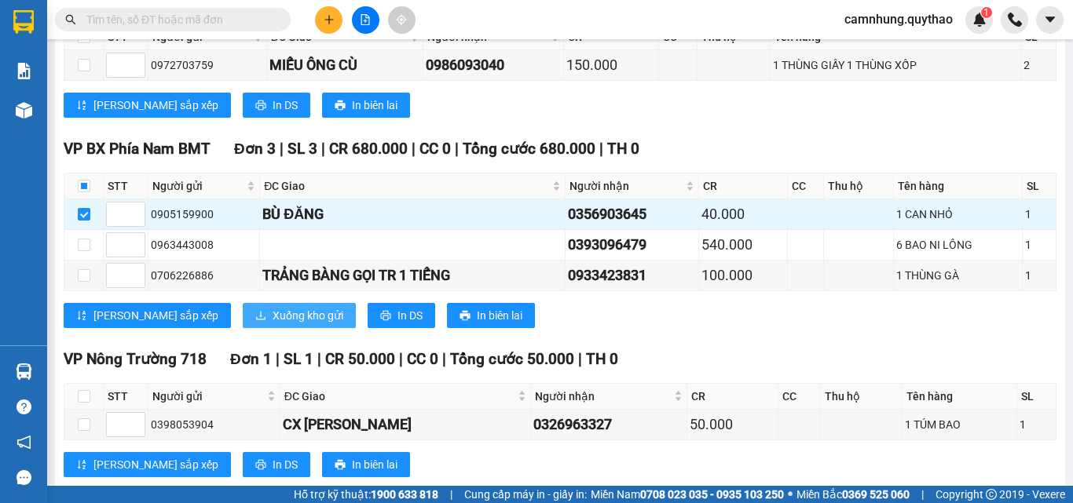
click at [273, 324] on span "Xuống kho gửi" at bounding box center [308, 315] width 71 height 17
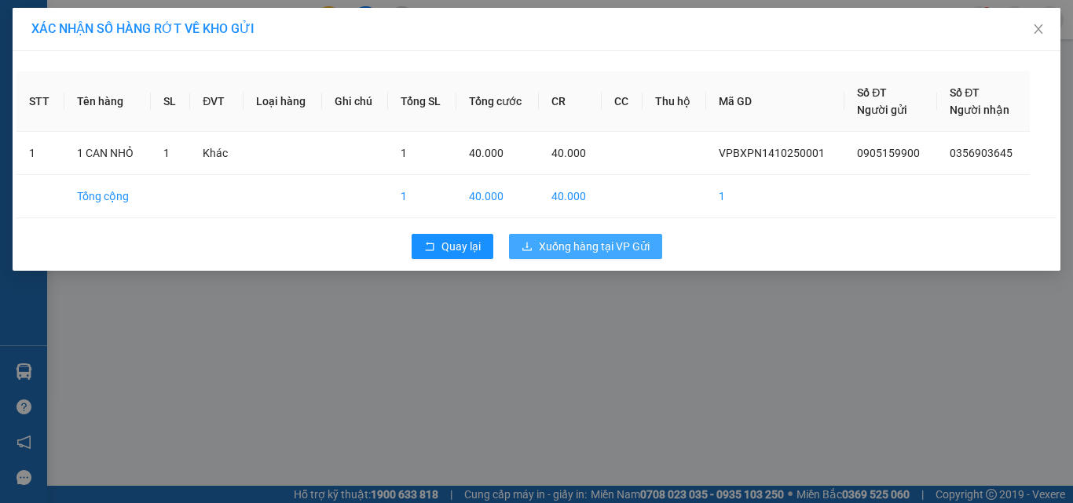
click at [587, 247] on span "Xuống hàng tại VP Gửi" at bounding box center [594, 246] width 111 height 17
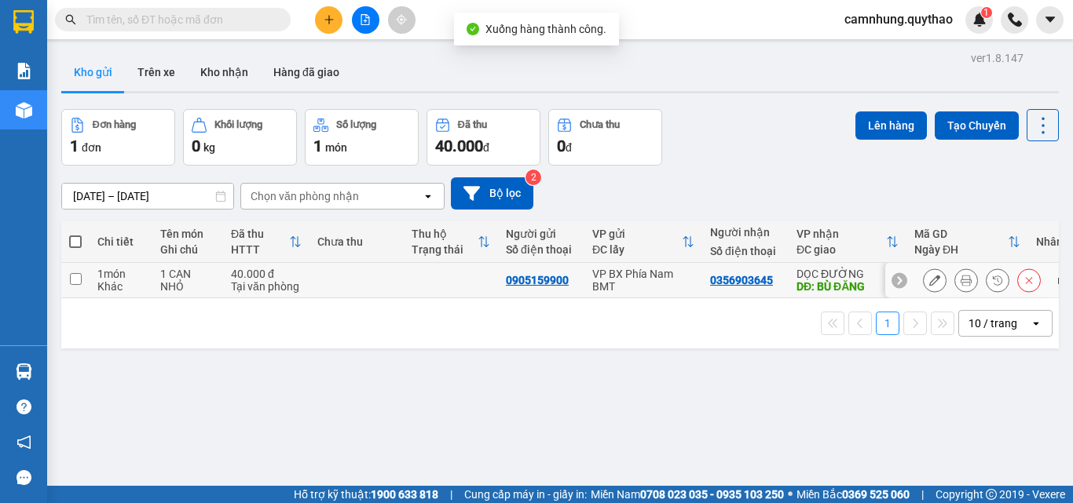
click at [188, 276] on div "1 CAN NHỎ" at bounding box center [187, 280] width 55 height 25
checkbox input "true"
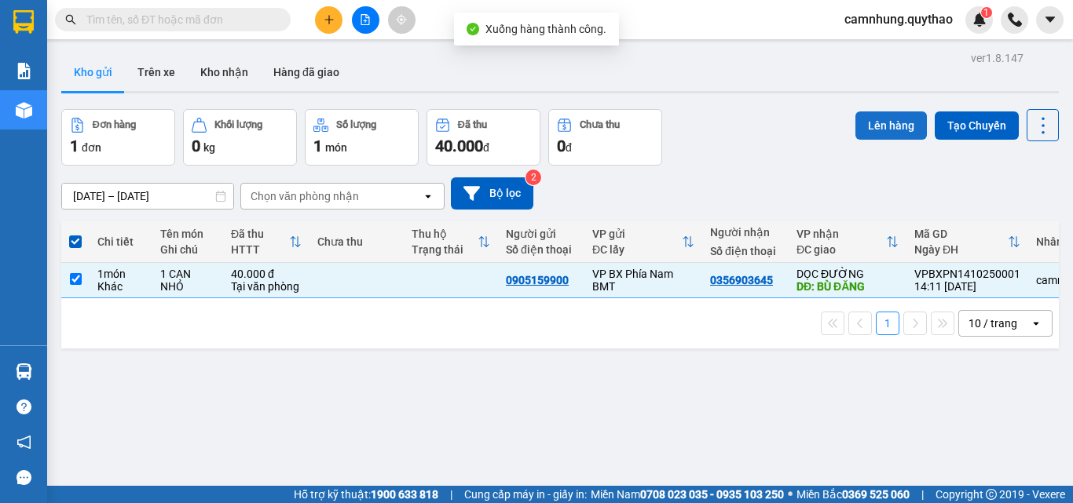
click at [888, 139] on button "Lên hàng" at bounding box center [890, 126] width 71 height 28
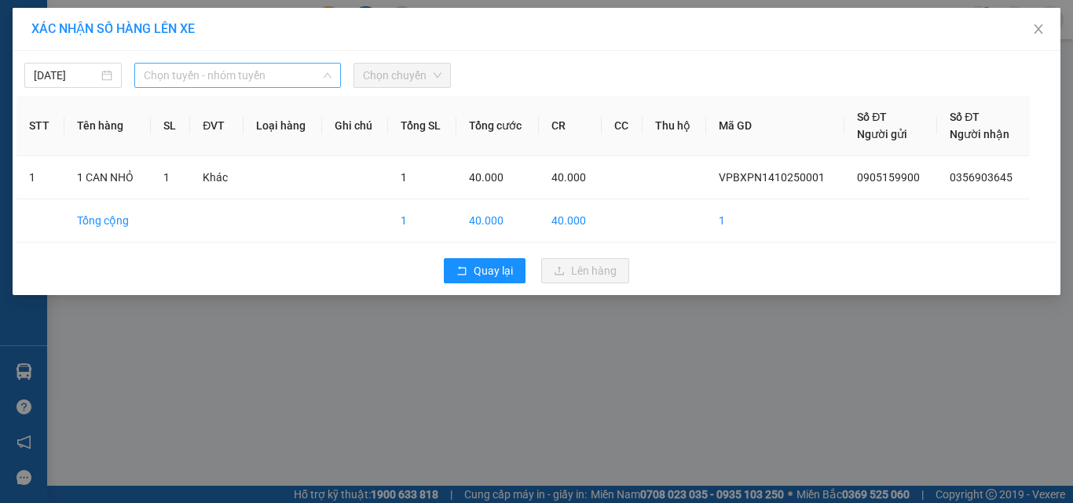
click at [218, 83] on span "Chọn tuyến - nhóm tuyến" at bounding box center [238, 76] width 188 height 24
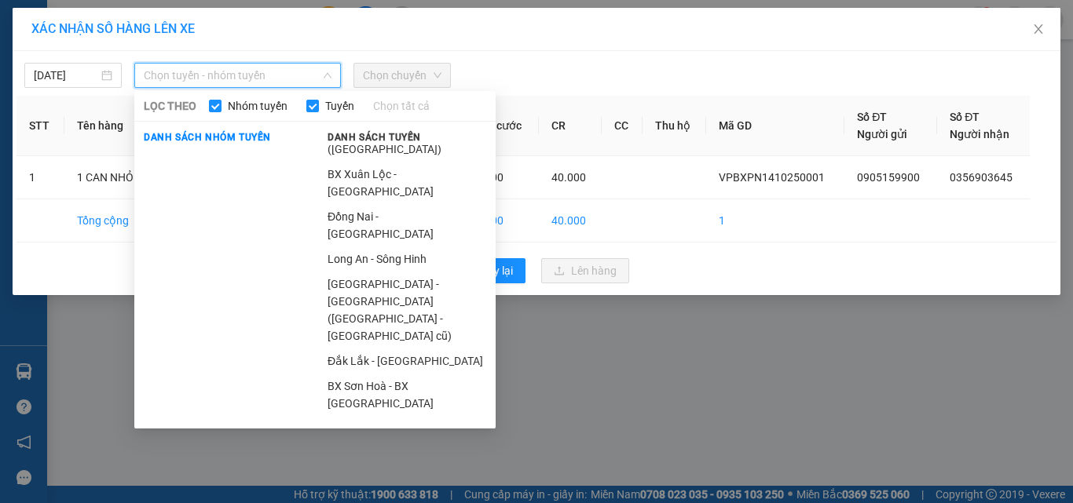
scroll to position [157, 0]
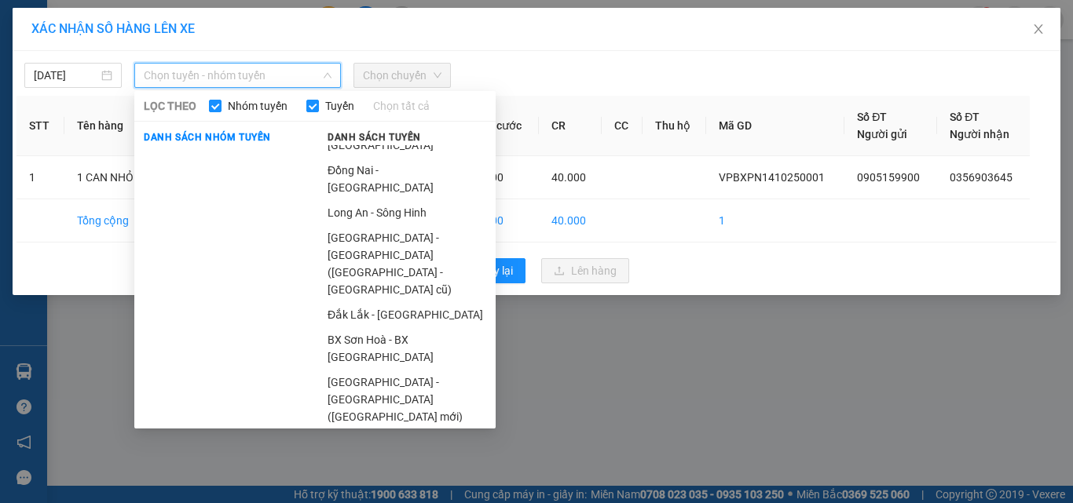
click at [403, 472] on li "Sông Hinh - Long An" at bounding box center [406, 484] width 177 height 25
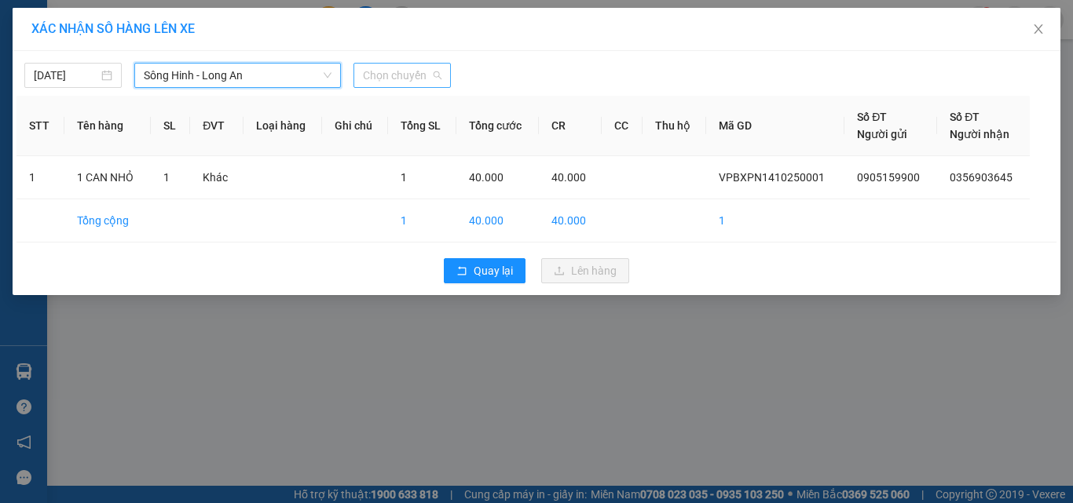
click at [388, 76] on span "Chọn chuyến" at bounding box center [402, 76] width 79 height 24
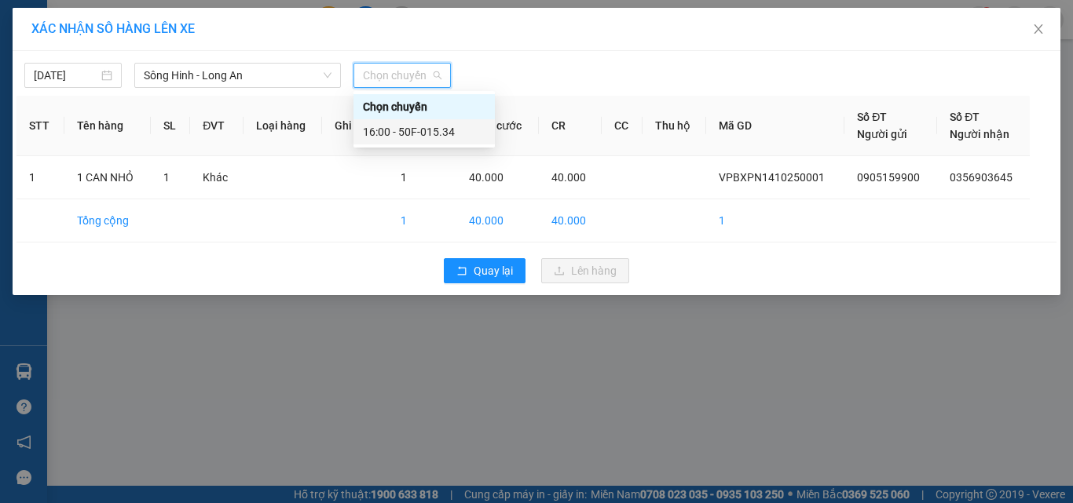
click at [406, 126] on div "16:00 - 50F-015.34" at bounding box center [424, 131] width 123 height 17
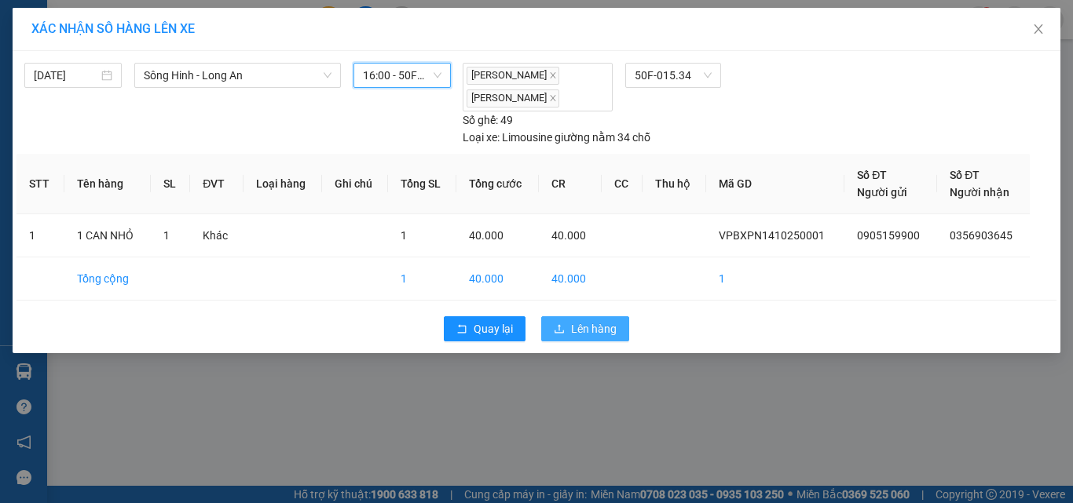
click at [587, 327] on span "Lên hàng" at bounding box center [594, 328] width 46 height 17
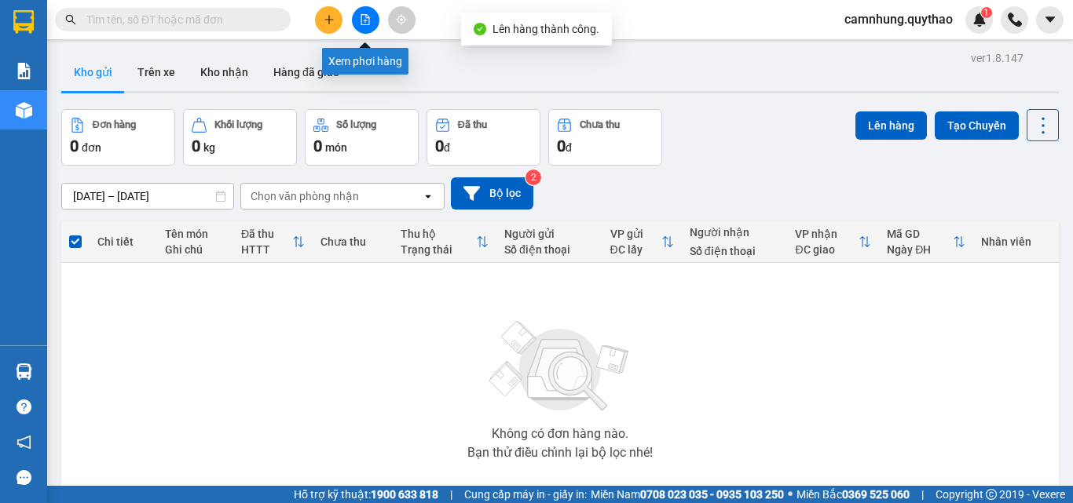
click at [375, 27] on button at bounding box center [365, 19] width 27 height 27
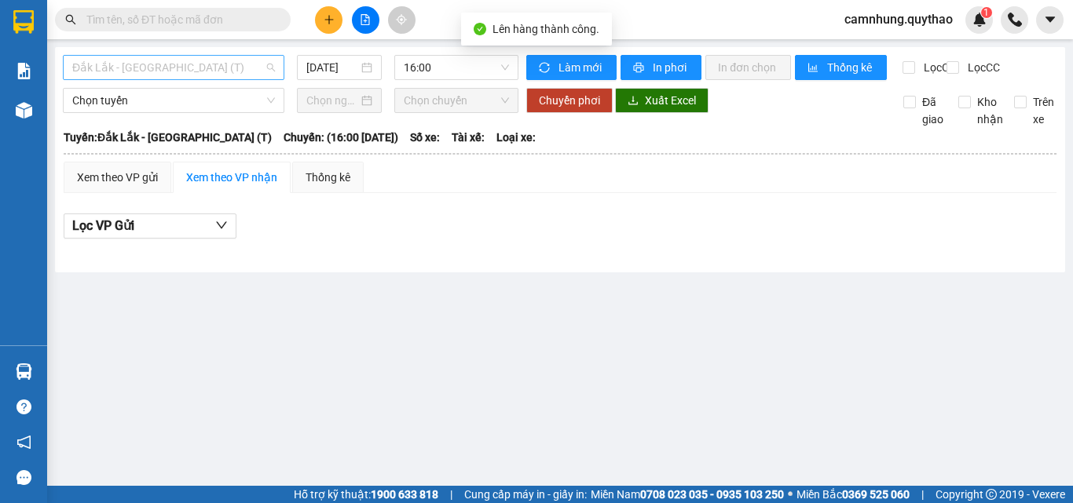
click at [159, 64] on span "Đắk Lắk - [GEOGRAPHIC_DATA] (T)" at bounding box center [173, 68] width 203 height 24
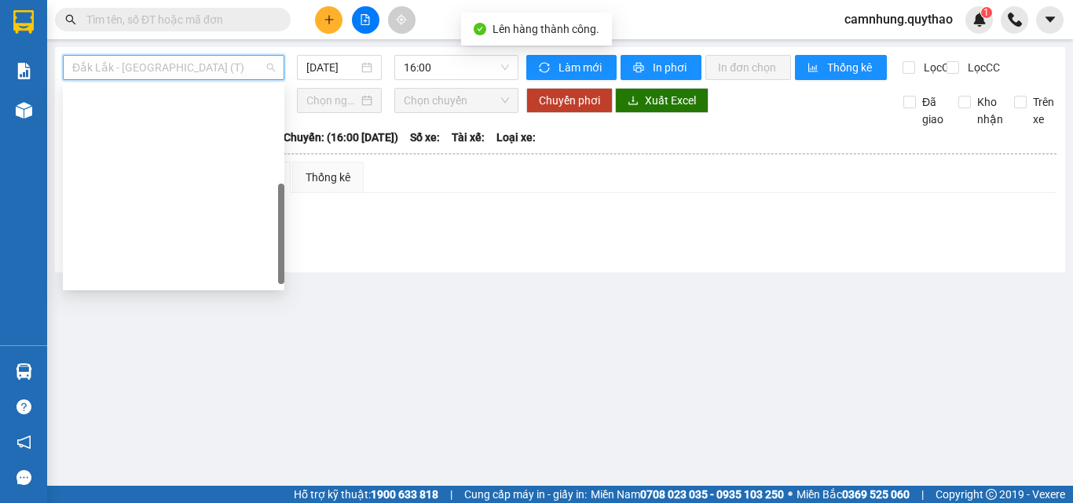
scroll to position [226, 0]
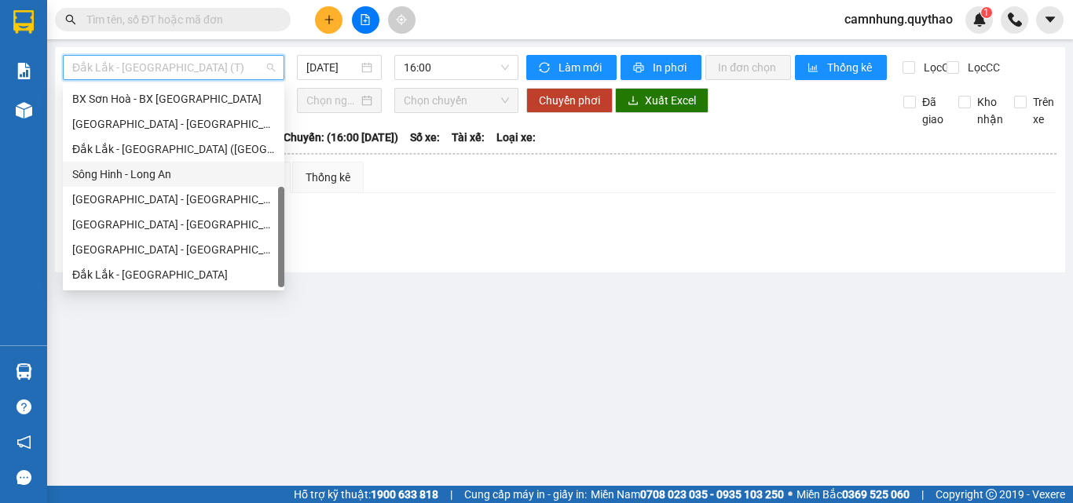
click at [170, 184] on div "Sông Hinh - Long An" at bounding box center [173, 174] width 221 height 25
type input "[DATE]"
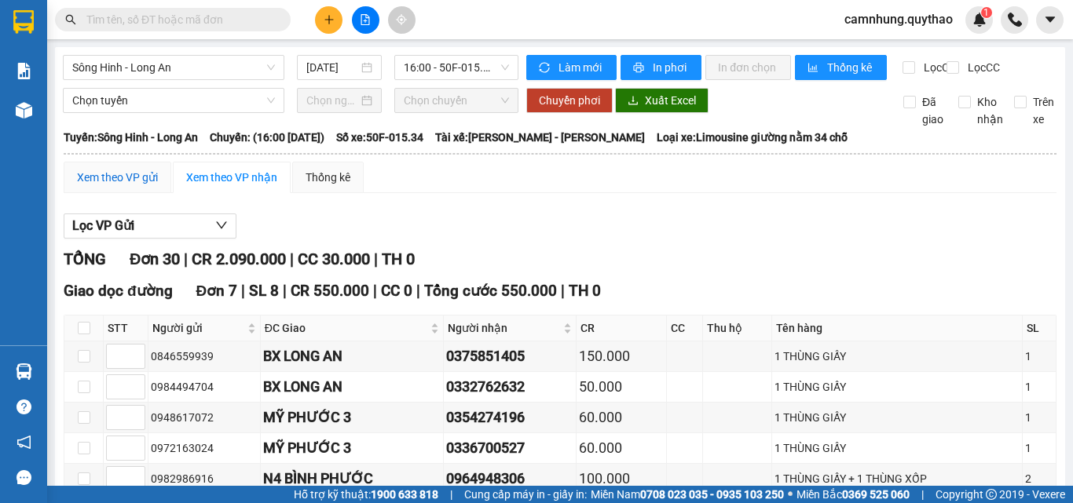
click at [148, 186] on div "Xem theo VP gửi" at bounding box center [117, 177] width 81 height 17
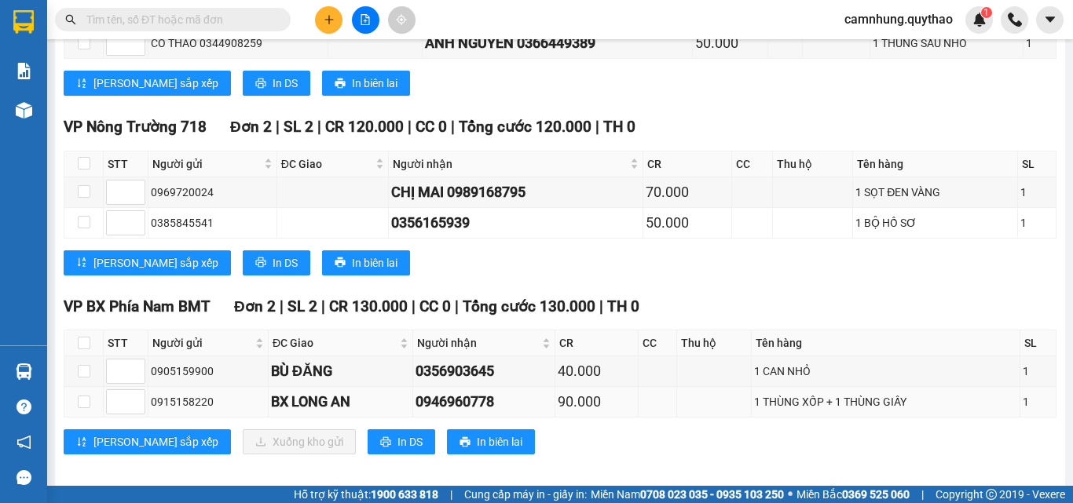
scroll to position [1461, 0]
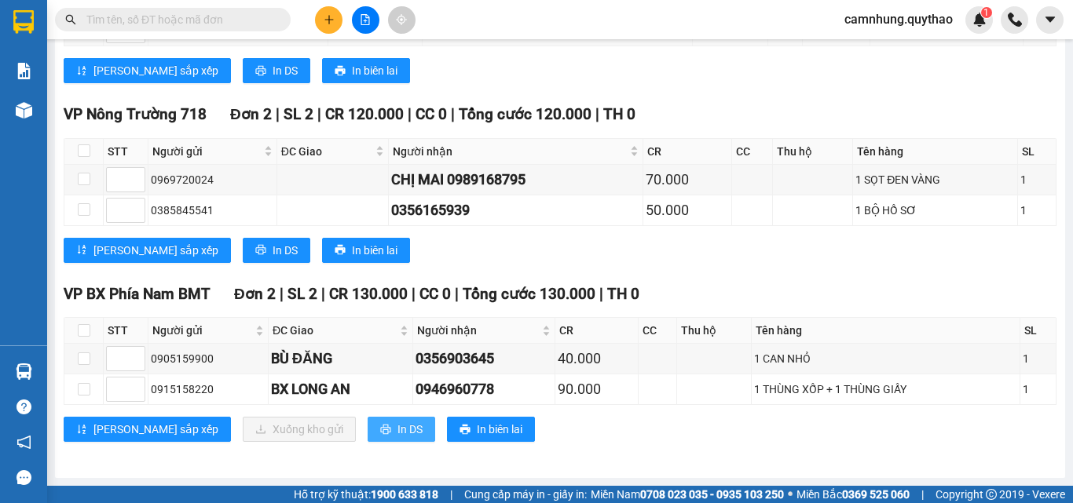
click at [397, 425] on span "In DS" at bounding box center [409, 429] width 25 height 17
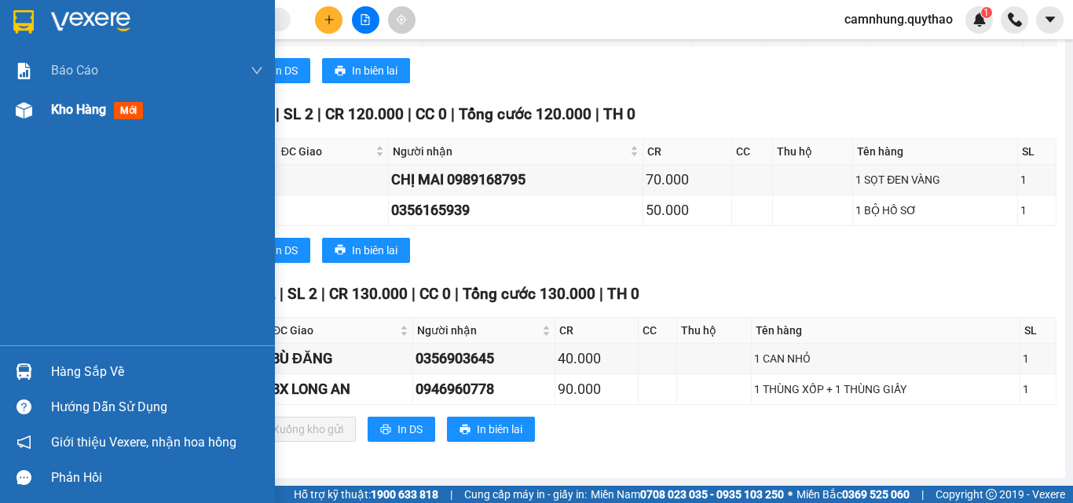
click at [50, 104] on div "Kho hàng mới" at bounding box center [137, 109] width 275 height 39
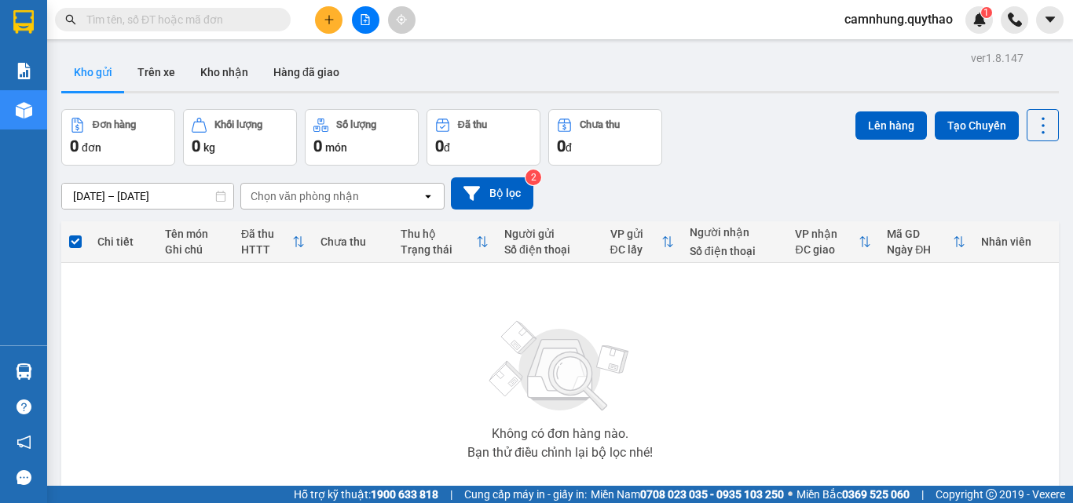
click at [354, 19] on button at bounding box center [365, 19] width 27 height 27
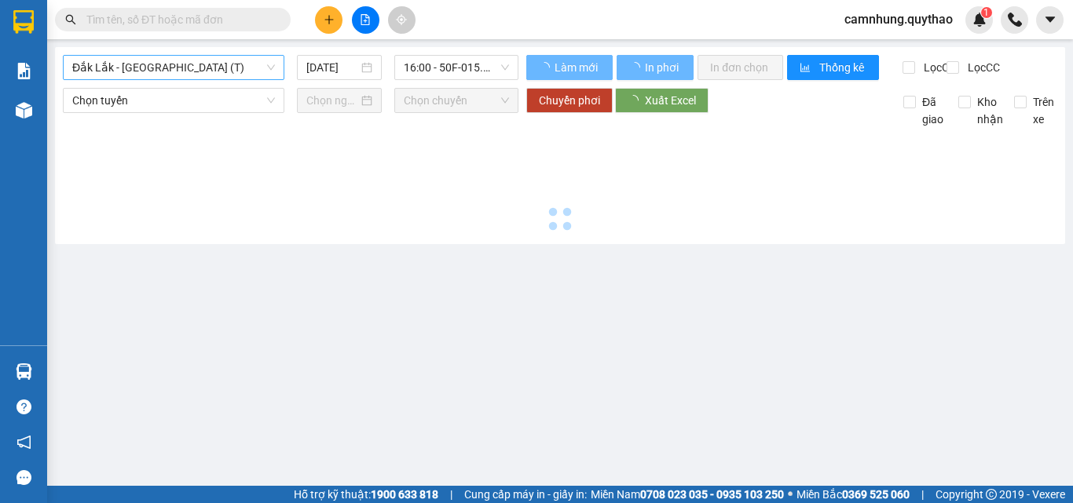
click at [177, 64] on span "Đắk Lắk - [GEOGRAPHIC_DATA] (T)" at bounding box center [173, 68] width 203 height 24
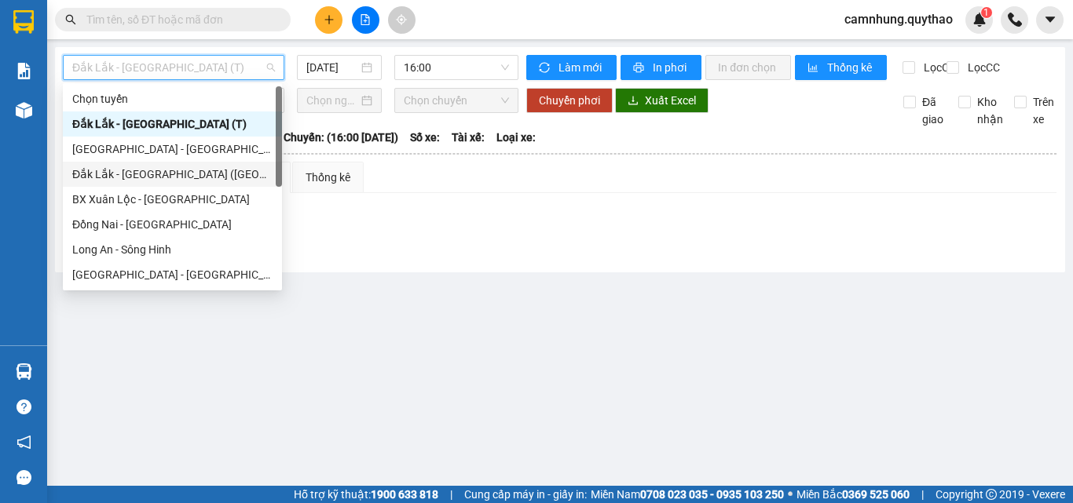
scroll to position [226, 0]
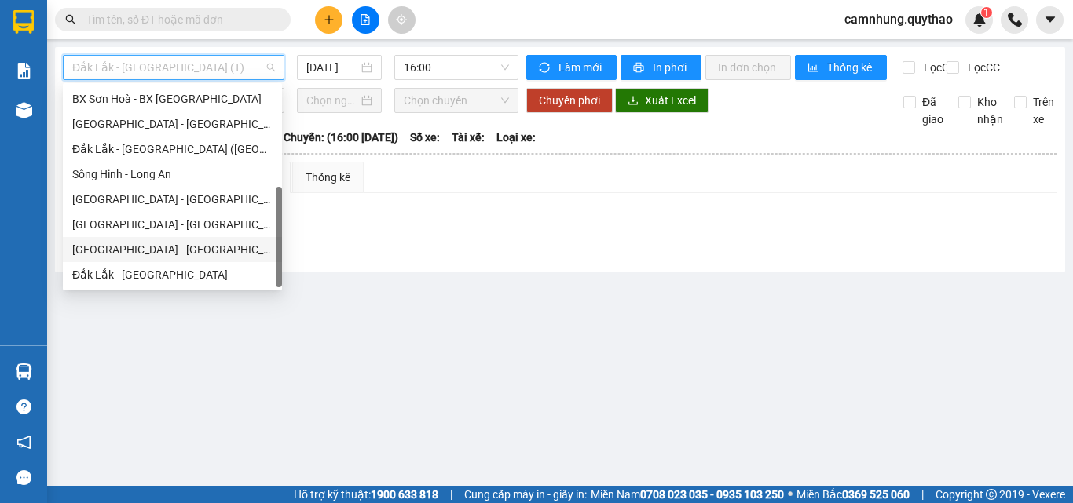
click at [139, 241] on div "[GEOGRAPHIC_DATA] - [GEOGRAPHIC_DATA]" at bounding box center [172, 249] width 219 height 25
type input "[DATE]"
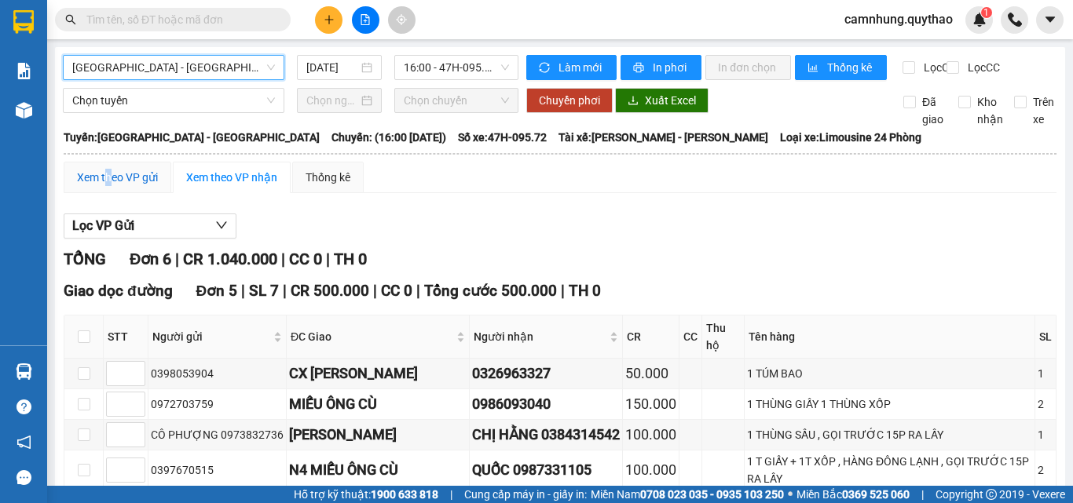
click at [109, 183] on div "Xem theo VP gửi" at bounding box center [117, 177] width 81 height 17
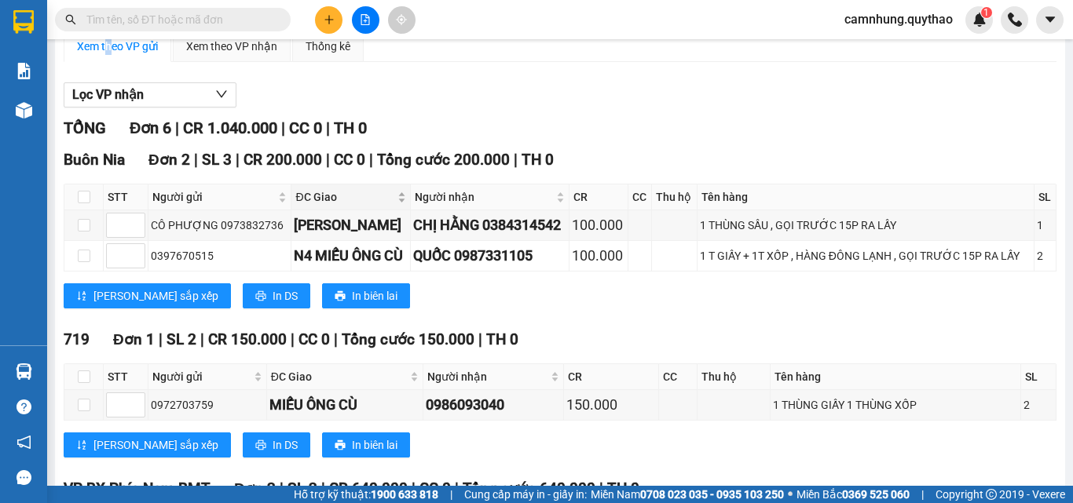
scroll to position [471, 0]
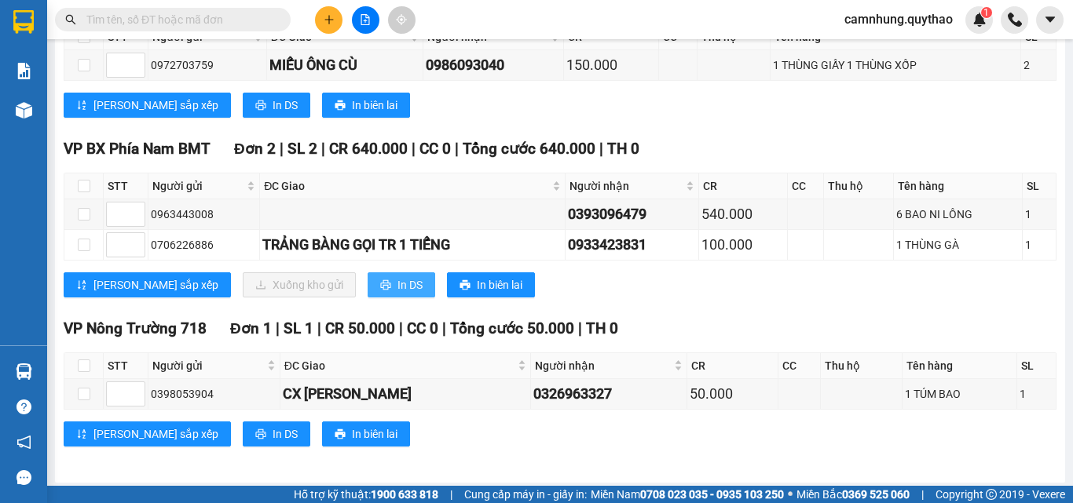
click at [368, 298] on button "In DS" at bounding box center [402, 285] width 68 height 25
